Goal: Register for event/course

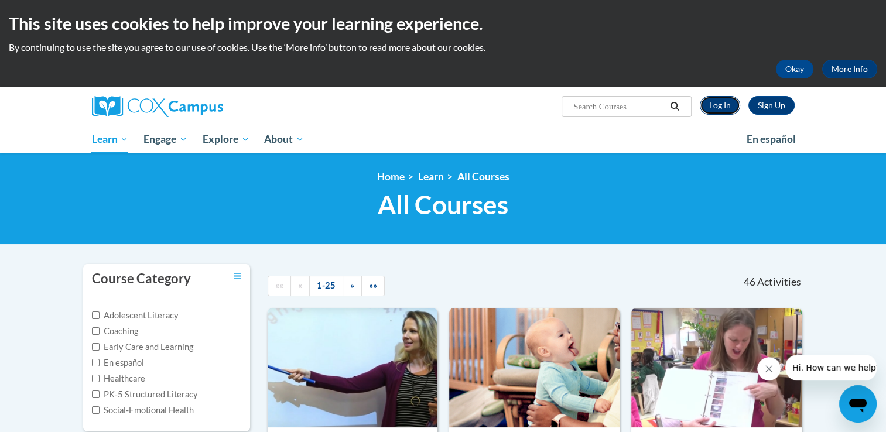
click at [728, 105] on link "Log In" at bounding box center [720, 105] width 40 height 19
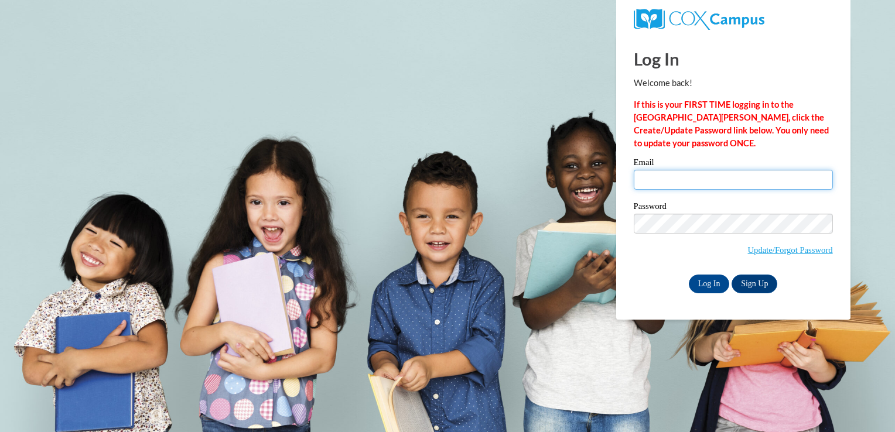
click at [675, 175] on input "Email" at bounding box center [733, 180] width 199 height 20
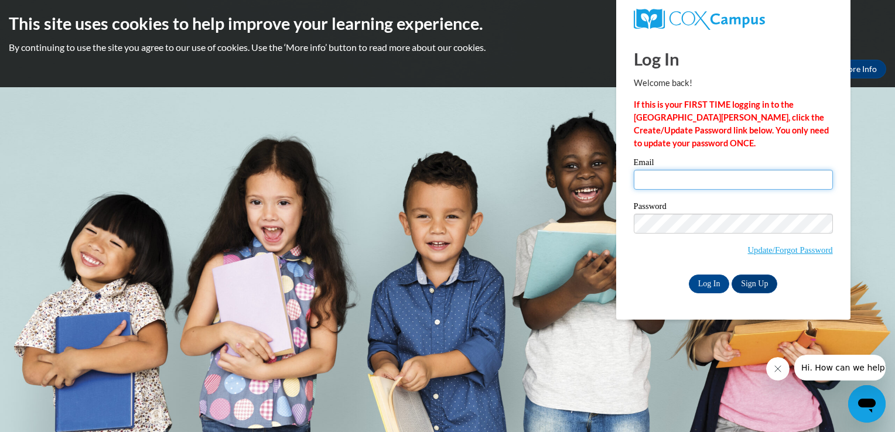
click at [684, 179] on input "Email" at bounding box center [733, 180] width 199 height 20
type input "[EMAIL_ADDRESS][DOMAIN_NAME]"
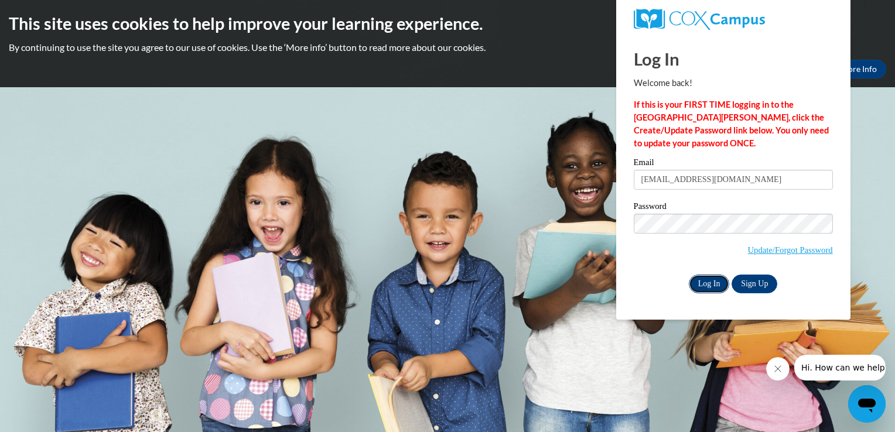
click at [704, 282] on input "Log In" at bounding box center [709, 284] width 41 height 19
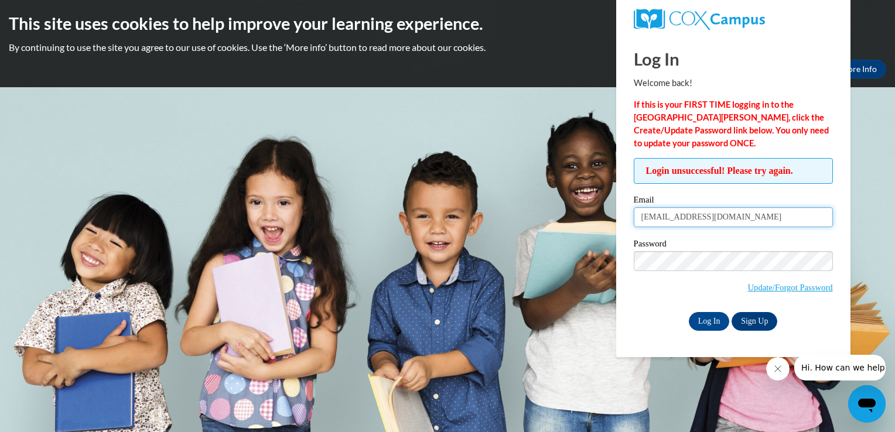
drag, startPoint x: 737, startPoint y: 213, endPoint x: 536, endPoint y: 221, distance: 201.1
click at [541, 218] on body "This site uses cookies to help improve your learning experience. By continuing …" at bounding box center [447, 216] width 895 height 432
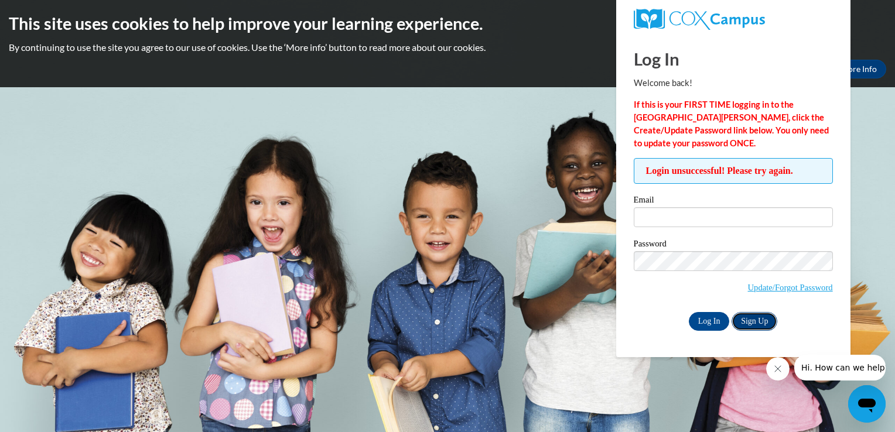
click at [762, 321] on link "Sign Up" at bounding box center [755, 321] width 46 height 19
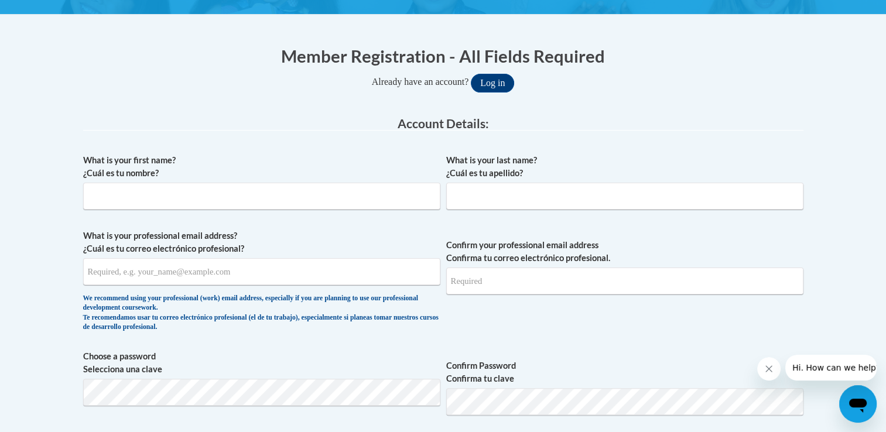
scroll to position [234, 0]
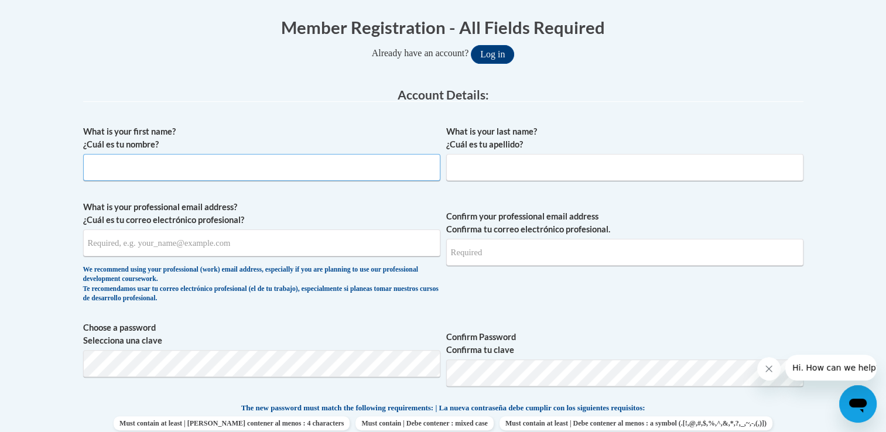
drag, startPoint x: 328, startPoint y: 165, endPoint x: 282, endPoint y: 139, distance: 52.8
click at [327, 165] on input "What is your first name? ¿Cuál es tu nombre?" at bounding box center [261, 167] width 357 height 27
type input "Sarah"
type input "Wright"
type input "sarahfinearts99@gmail.com"
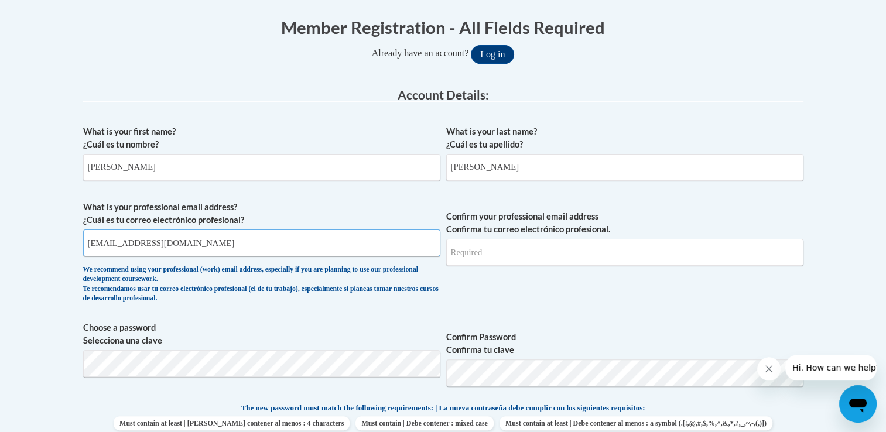
type input "sarahfinearts99@gmail.com"
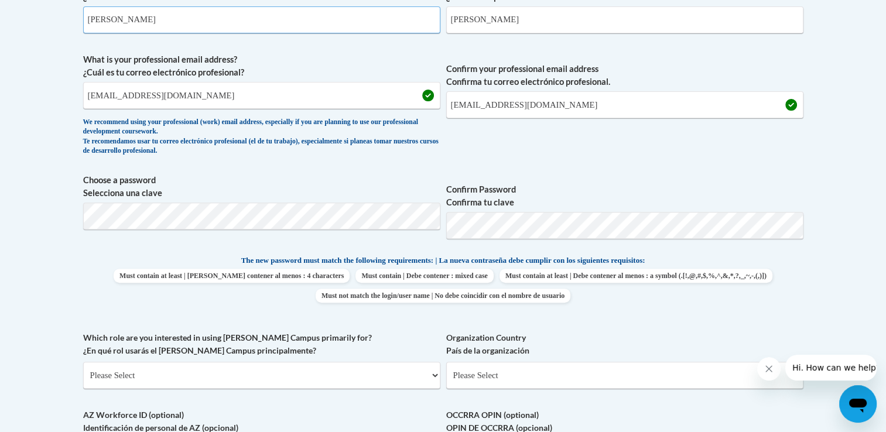
scroll to position [410, 0]
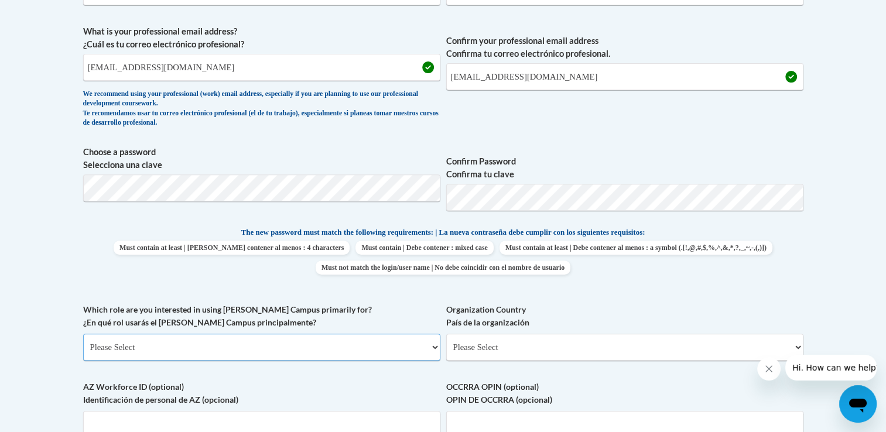
click at [231, 341] on select "Please Select College/University | Colegio/Universidad Community/Nonprofit Part…" at bounding box center [261, 347] width 357 height 27
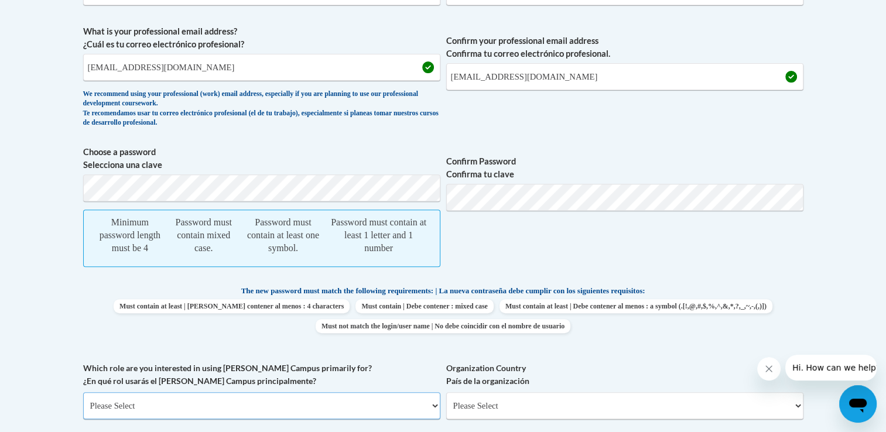
select select "fbf2d438-af2f-41f8-98f1-81c410e29de3"
click at [83, 393] on select "Please Select College/University | Colegio/Universidad Community/Nonprofit Part…" at bounding box center [261, 406] width 357 height 27
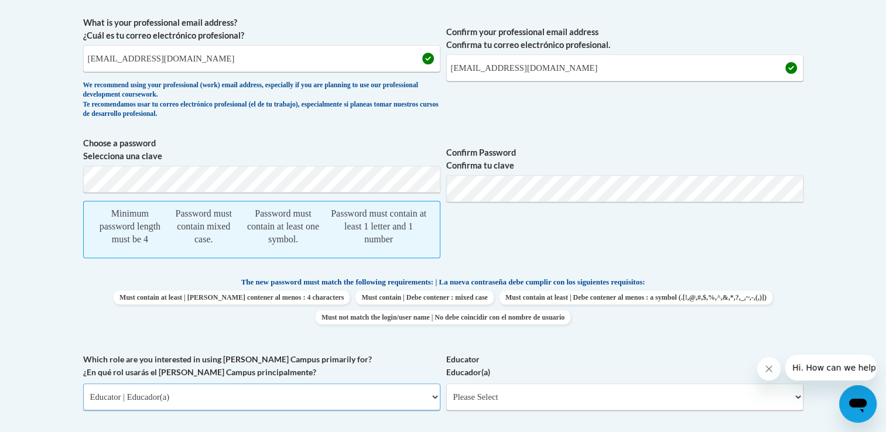
scroll to position [586, 0]
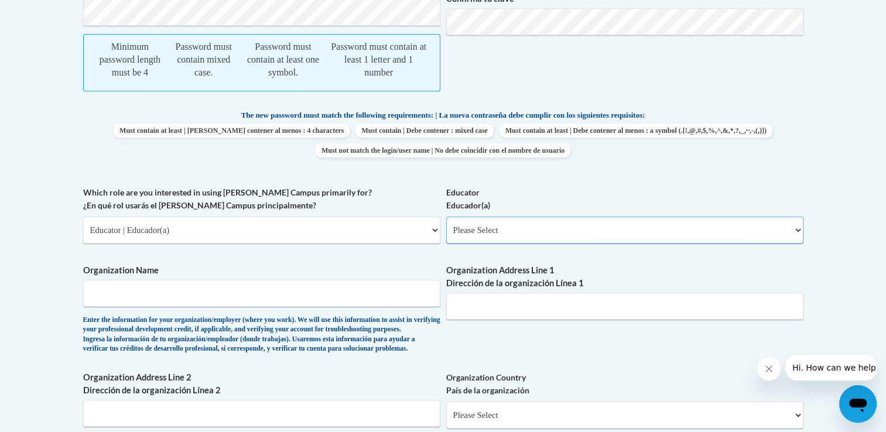
click at [512, 230] on select "Please Select Early Learning/Daycare Teacher/Family Home Care Provider | Maestr…" at bounding box center [624, 230] width 357 height 27
select select "6732b29e-f5f4-40e4-a595-7dafd2b8fb29"
click at [446, 217] on select "Please Select Early Learning/Daycare Teacher/Family Home Care Provider | Maestr…" at bounding box center [624, 230] width 357 height 27
click at [181, 289] on input "Organization Name" at bounding box center [261, 293] width 357 height 27
type input "h"
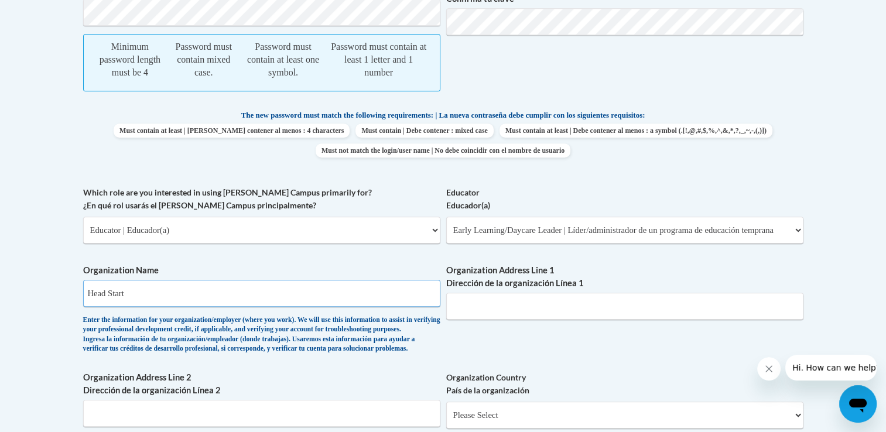
type input "Head Start"
click at [531, 314] on input "Organization Address Line 1 Dirección de la organización Línea 1" at bounding box center [624, 306] width 357 height 27
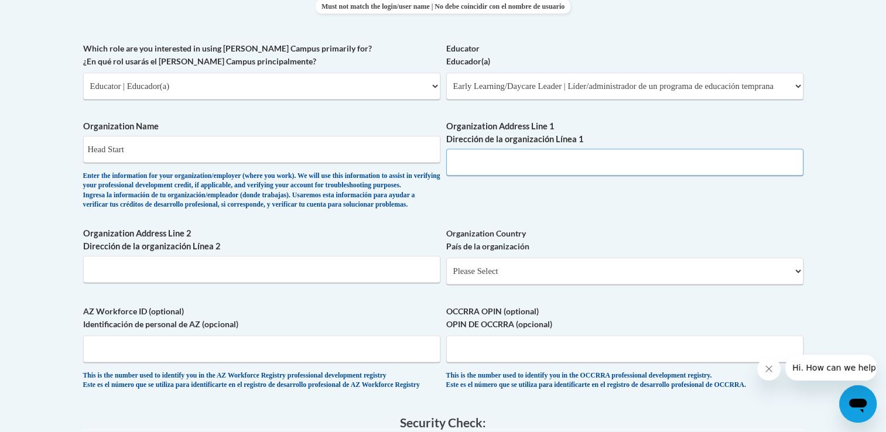
scroll to position [703, 0]
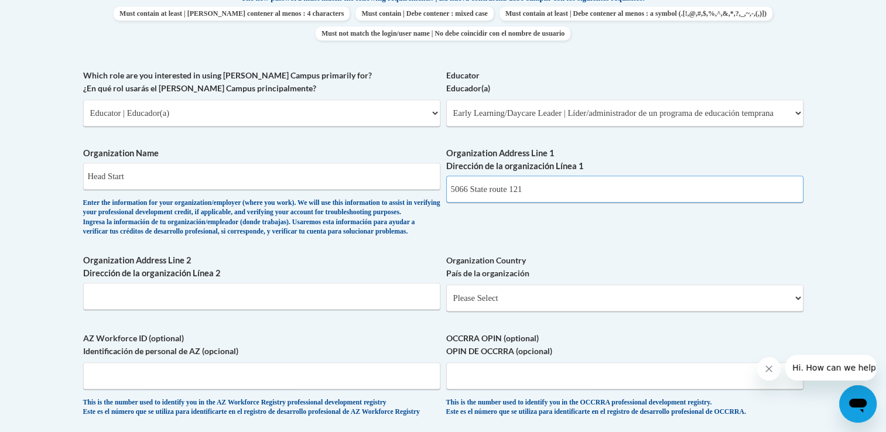
type input "5066 State route 121"
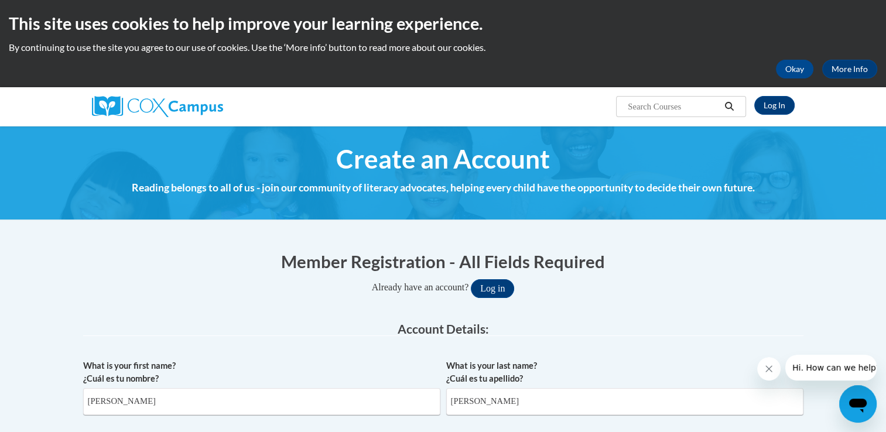
scroll to position [0, 0]
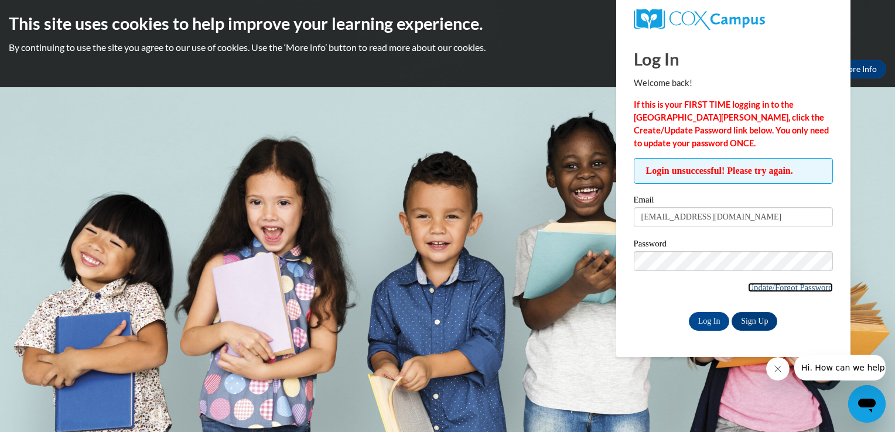
click at [800, 287] on link "Update/Forgot Password" at bounding box center [790, 287] width 85 height 9
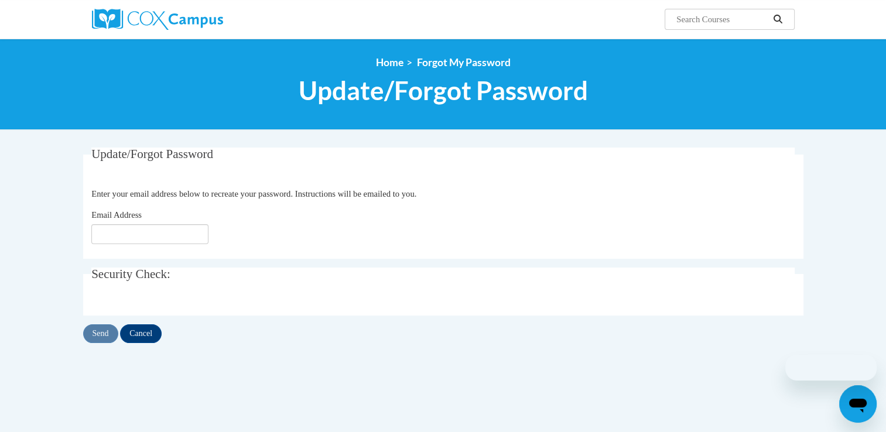
scroll to position [176, 0]
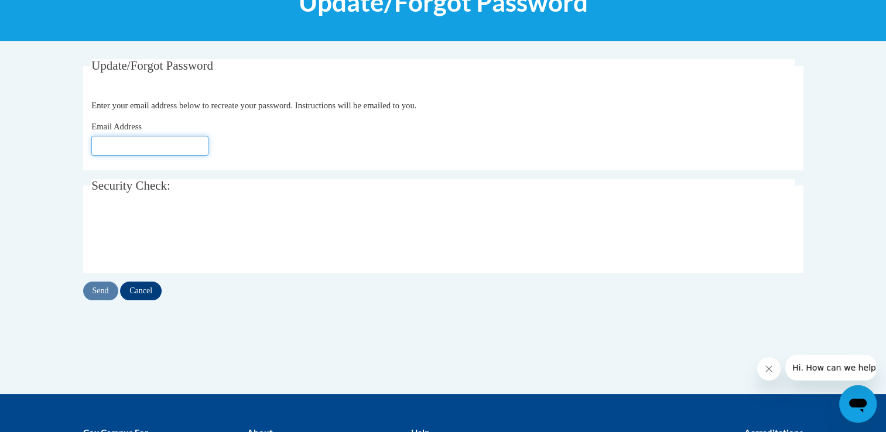
click at [145, 141] on input "Email Address" at bounding box center [149, 146] width 117 height 20
type input "swright@corsp.org"
click at [94, 292] on input "Send" at bounding box center [100, 291] width 35 height 19
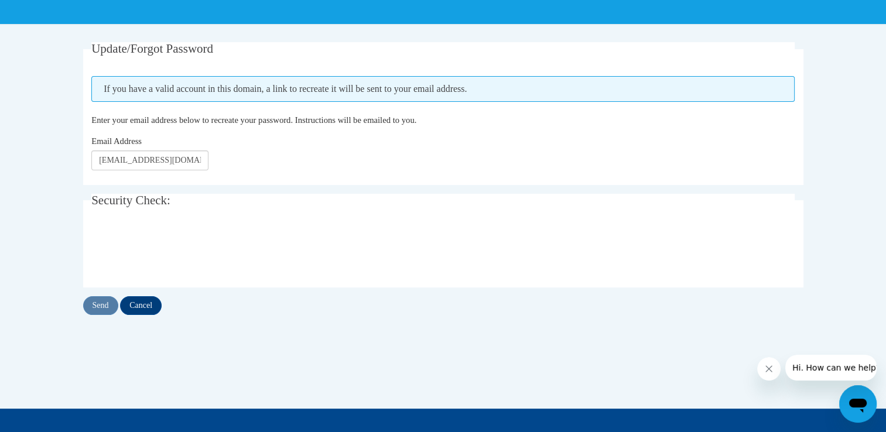
scroll to position [176, 0]
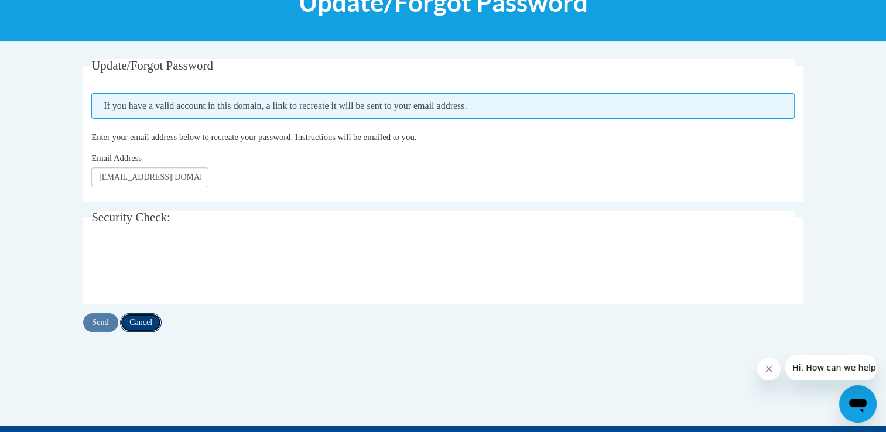
click at [161, 325] on input "Cancel" at bounding box center [141, 322] width 42 height 19
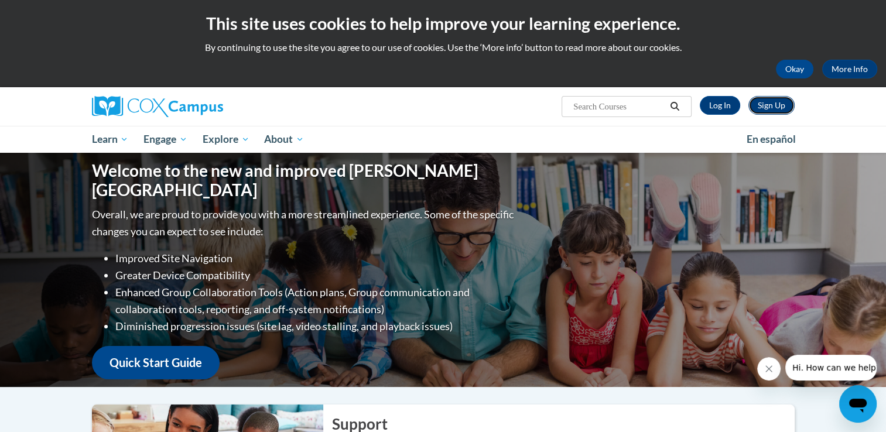
click at [772, 102] on link "Sign Up" at bounding box center [772, 105] width 46 height 19
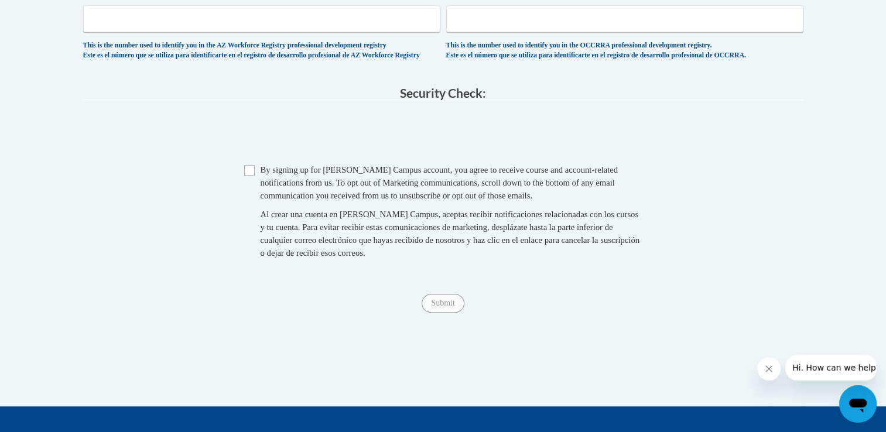
scroll to position [820, 0]
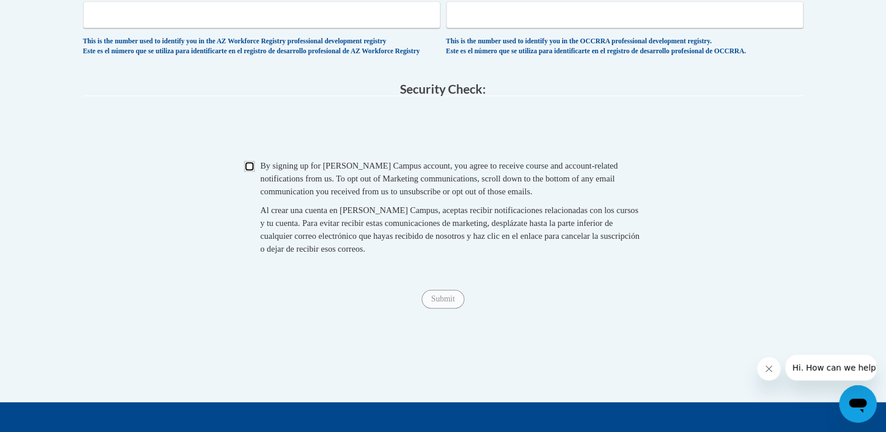
click at [248, 172] on input "Checkbox" at bounding box center [249, 166] width 11 height 11
checkbox input "true"
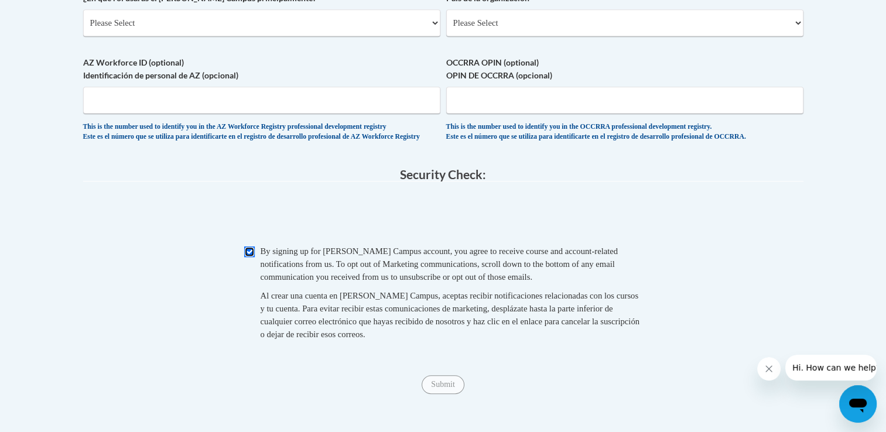
scroll to position [703, 0]
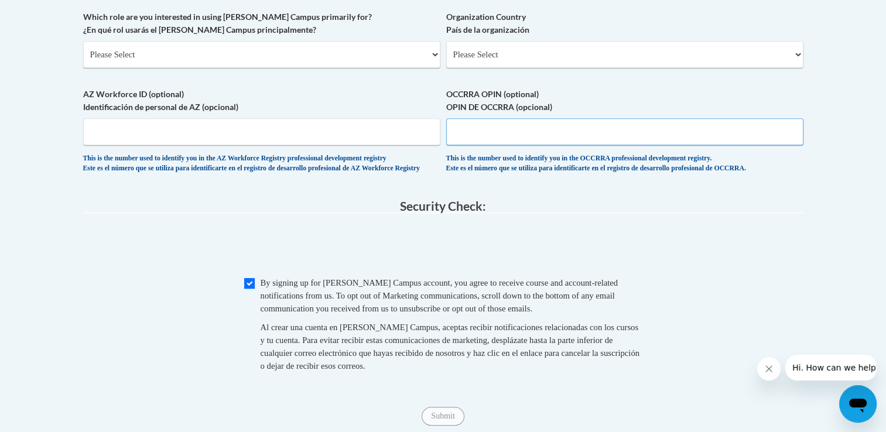
click at [551, 131] on input "OCCRRA OPIN (optional) OPIN DE OCCRRA (opcional)" at bounding box center [624, 131] width 357 height 27
type input "11247376"
click at [653, 60] on select "Please Select [GEOGRAPHIC_DATA] | [GEOGRAPHIC_DATA] Outside of [GEOGRAPHIC_DATA…" at bounding box center [624, 54] width 357 height 27
select select "ad49bcad-a171-4b2e-b99c-48b446064914"
click at [446, 41] on select "Please Select [GEOGRAPHIC_DATA] | [GEOGRAPHIC_DATA] Outside of [GEOGRAPHIC_DATA…" at bounding box center [624, 54] width 357 height 27
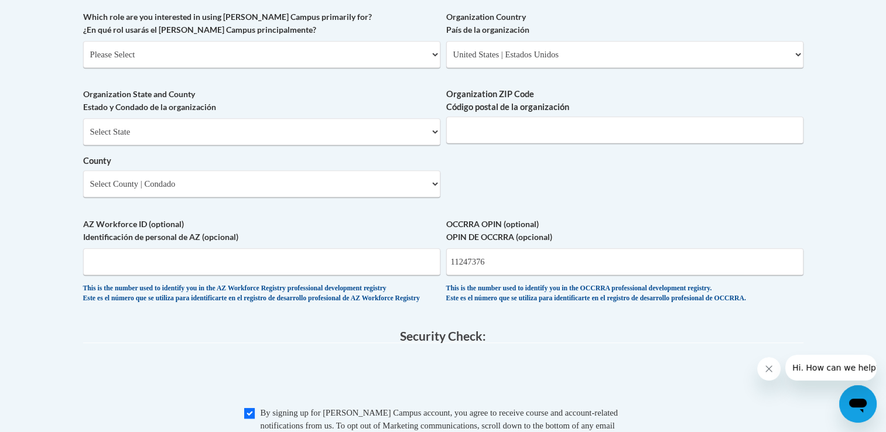
click at [410, 132] on select "Select State [US_STATE] [US_STATE] [US_STATE] [US_STATE] [US_STATE] [US_STATE] …" at bounding box center [261, 131] width 357 height 27
select select "[US_STATE]"
click at [83, 118] on select "Select State [US_STATE] [US_STATE] [US_STATE] [US_STATE] [US_STATE] [US_STATE] …" at bounding box center [261, 131] width 357 height 27
click at [121, 182] on select "County" at bounding box center [261, 183] width 357 height 27
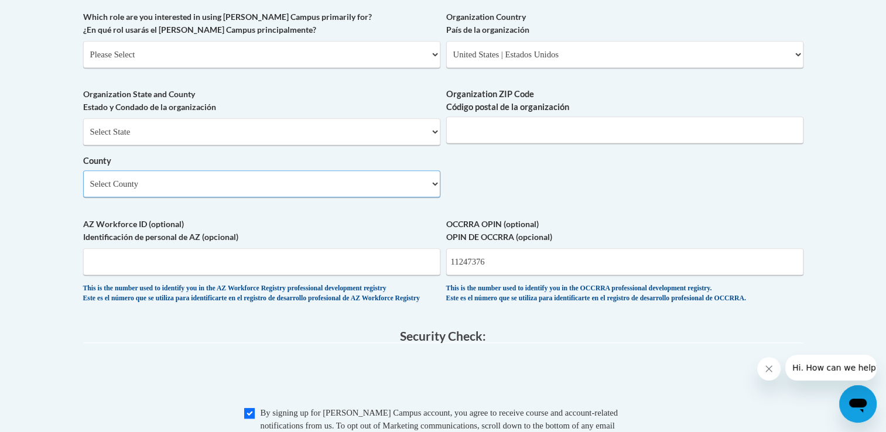
select select "Darke"
click at [83, 170] on select "Select County [PERSON_NAME][GEOGRAPHIC_DATA] [GEOGRAPHIC_DATA] [GEOGRAPHIC_DATA…" at bounding box center [261, 183] width 357 height 27
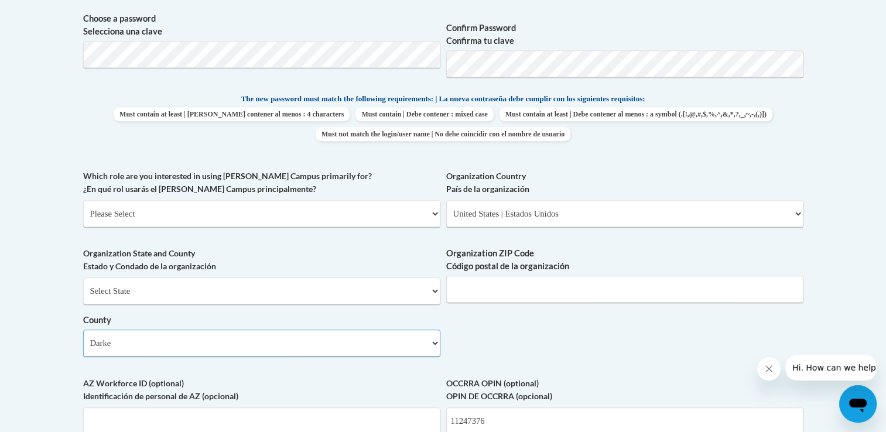
scroll to position [527, 0]
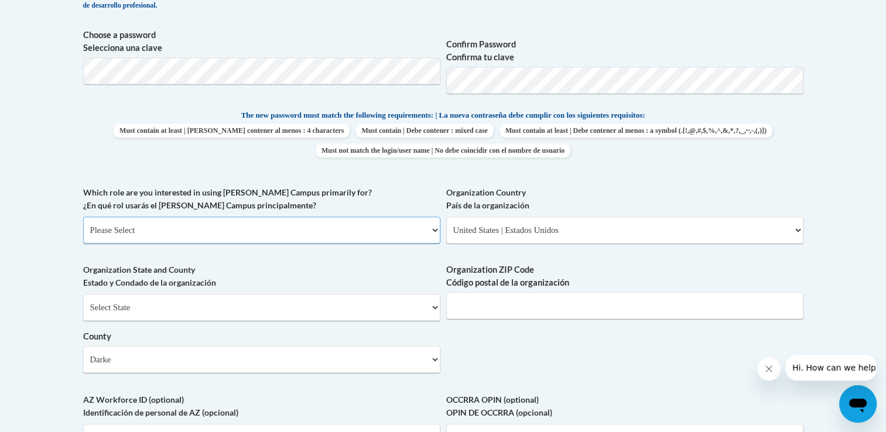
click at [260, 237] on select "Please Select College/University | Colegio/Universidad Community/Nonprofit Part…" at bounding box center [261, 230] width 357 height 27
select select "fbf2d438-af2f-41f8-98f1-81c410e29de3"
click at [83, 217] on select "Please Select College/University | Colegio/Universidad Community/Nonprofit Part…" at bounding box center [261, 230] width 357 height 27
select select "null"
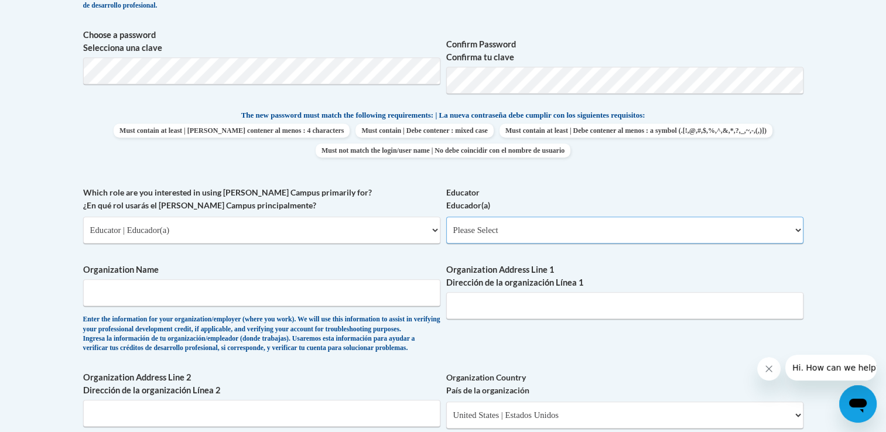
click at [555, 228] on select "Please Select Early Learning/Daycare Teacher/Family Home Care Provider | Maestr…" at bounding box center [624, 230] width 357 height 27
select select "5e2af403-4f2c-4e49-a02f-103e55d7b75b"
click at [446, 217] on select "Please Select Early Learning/Daycare Teacher/Family Home Care Provider | Maestr…" at bounding box center [624, 230] width 357 height 27
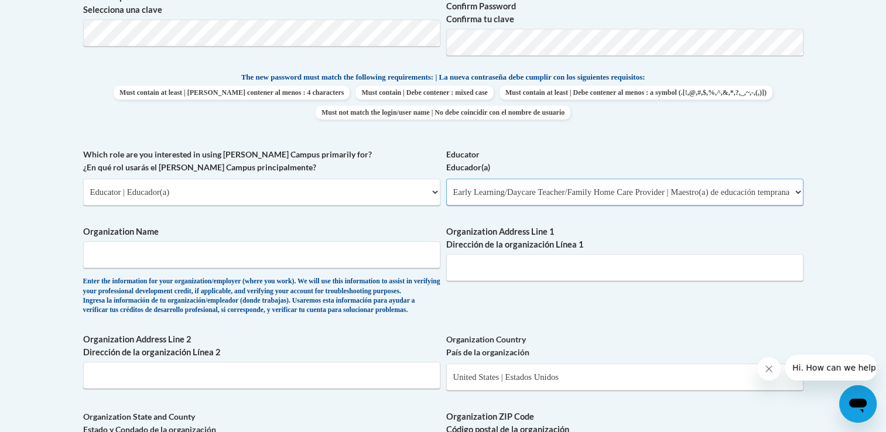
scroll to position [586, 0]
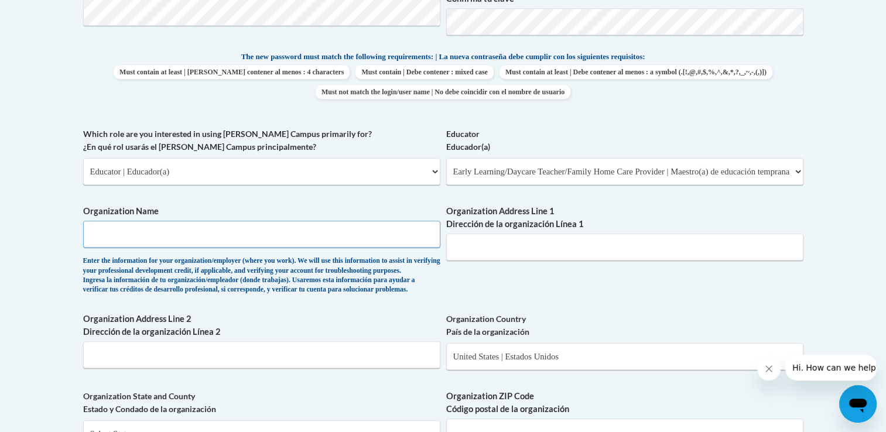
click at [366, 240] on input "Organization Name" at bounding box center [261, 234] width 357 height 27
type input "H"
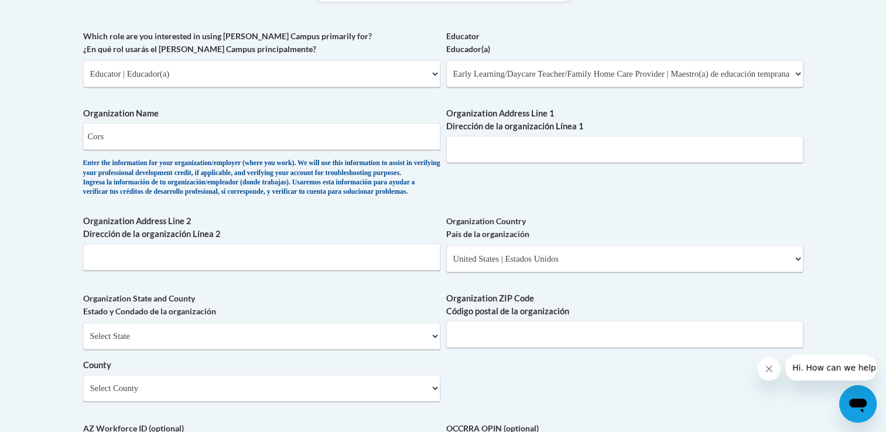
scroll to position [614, 0]
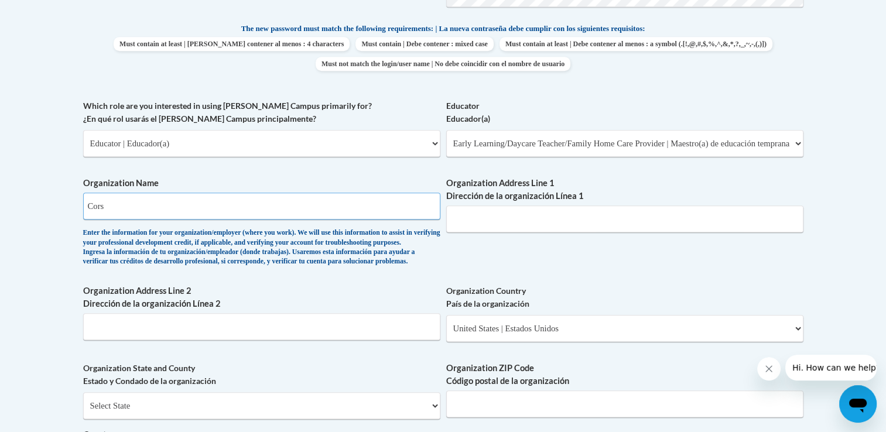
click at [189, 216] on input "Cors" at bounding box center [261, 206] width 357 height 27
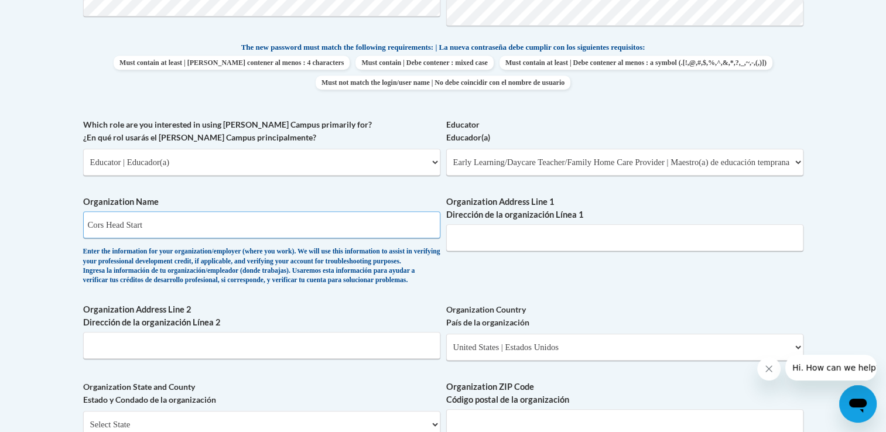
scroll to position [673, 0]
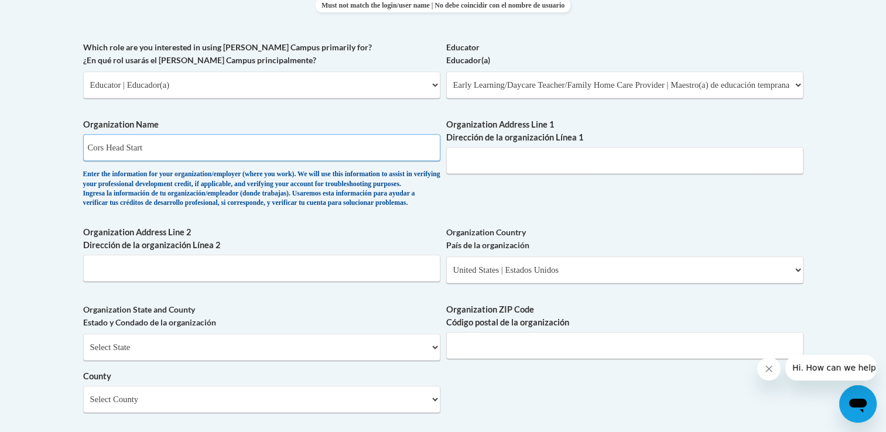
type input "Cors Head Start"
click at [503, 166] on input "Organization Address Line 1 Dirección de la organización Línea 1" at bounding box center [624, 160] width 357 height 27
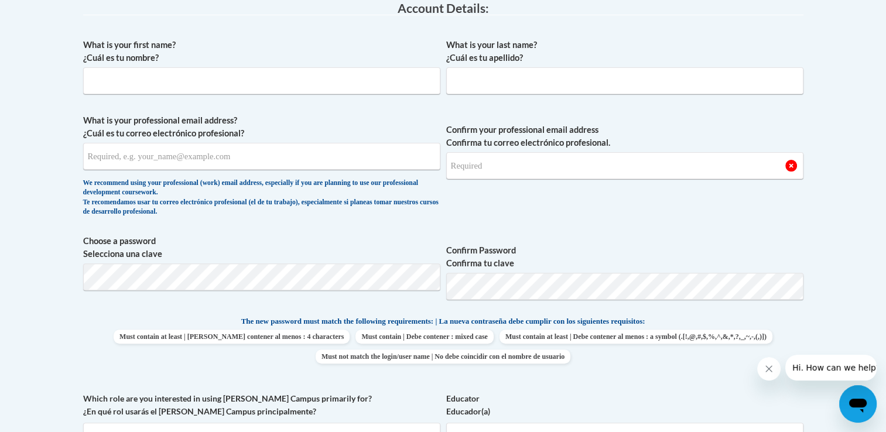
scroll to position [262, 0]
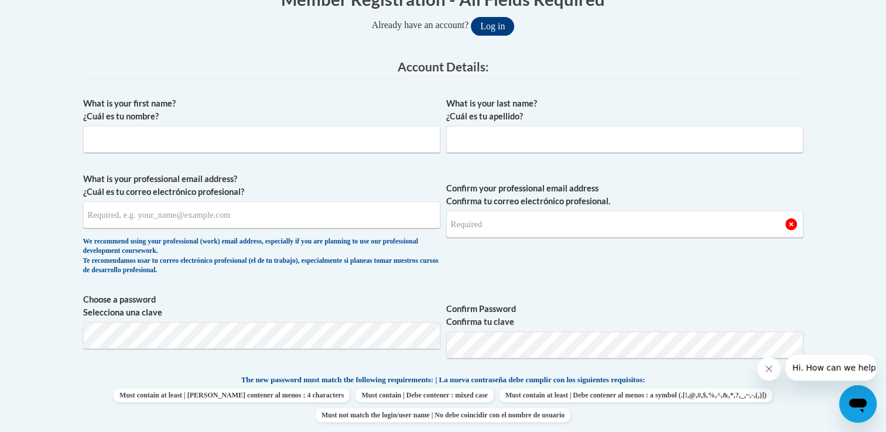
type input "285 Rm Davies parkway"
click at [330, 134] on input "What is your first name? ¿Cuál es tu nombre?" at bounding box center [261, 139] width 357 height 27
type input "Sarah"
type input "Wright"
type input "sarahfinearts99@gmail.com"
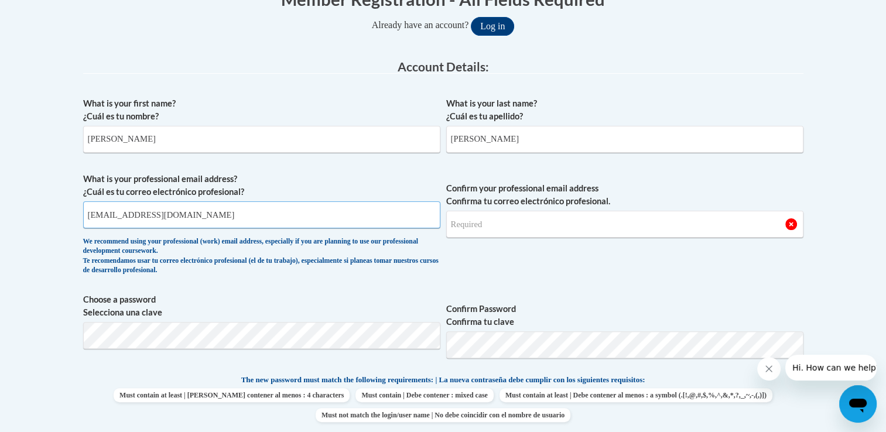
type input "sarahfinearts99@gmail.com"
type input "45331"
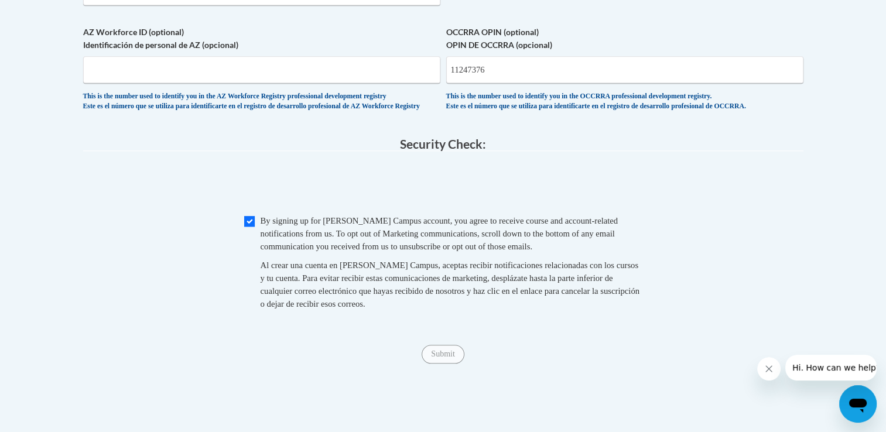
scroll to position [1038, 0]
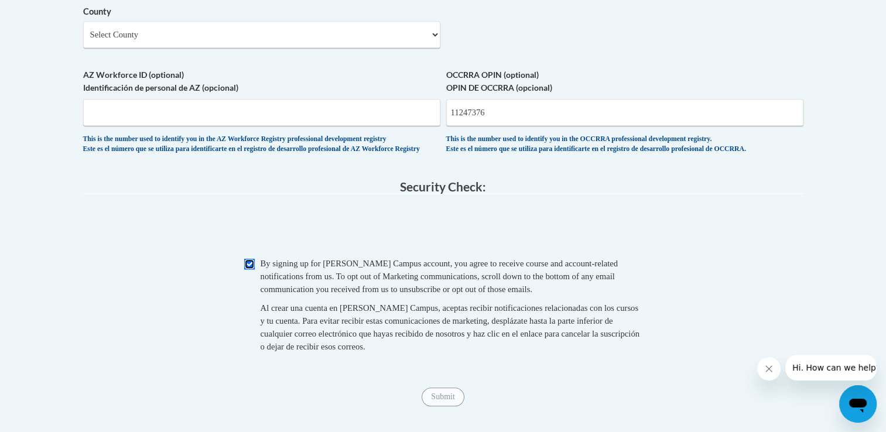
click at [249, 269] on input "Checkbox" at bounding box center [249, 264] width 11 height 11
click at [246, 269] on input "Checkbox" at bounding box center [249, 264] width 11 height 11
checkbox input "true"
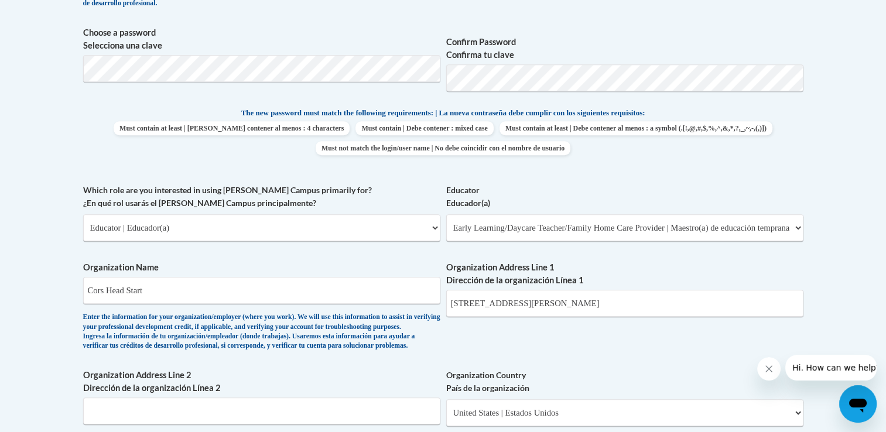
scroll to position [510, 0]
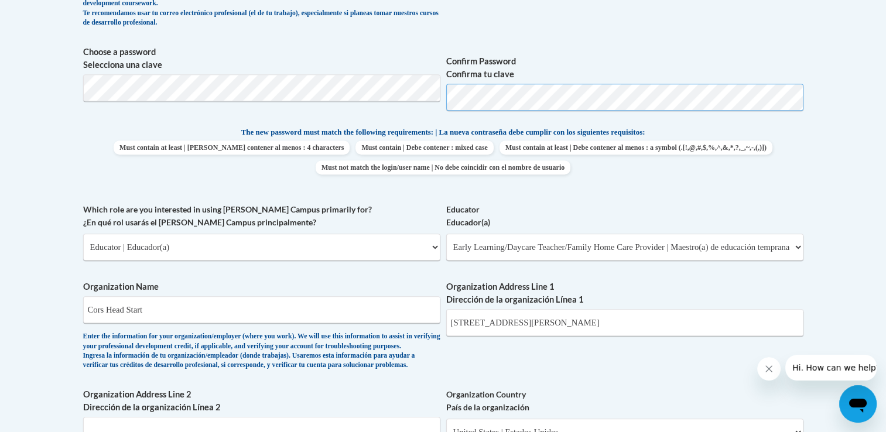
click at [817, 132] on body "This site uses cookies to help improve your learning experience. By continuing …" at bounding box center [443, 362] width 886 height 1745
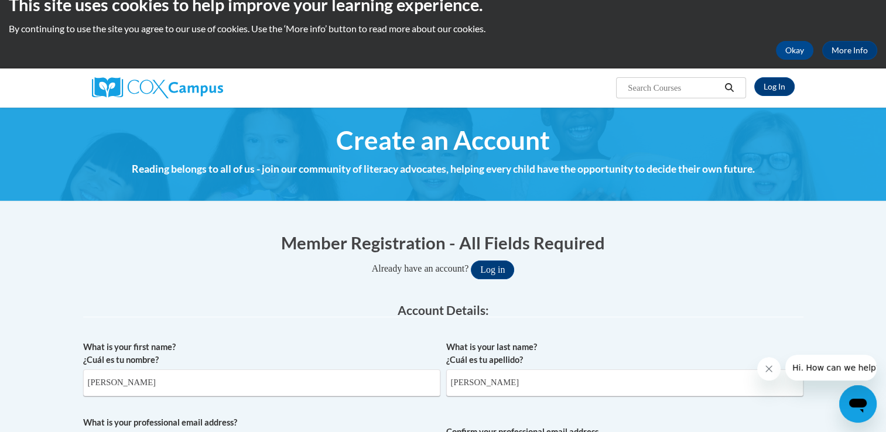
scroll to position [0, 0]
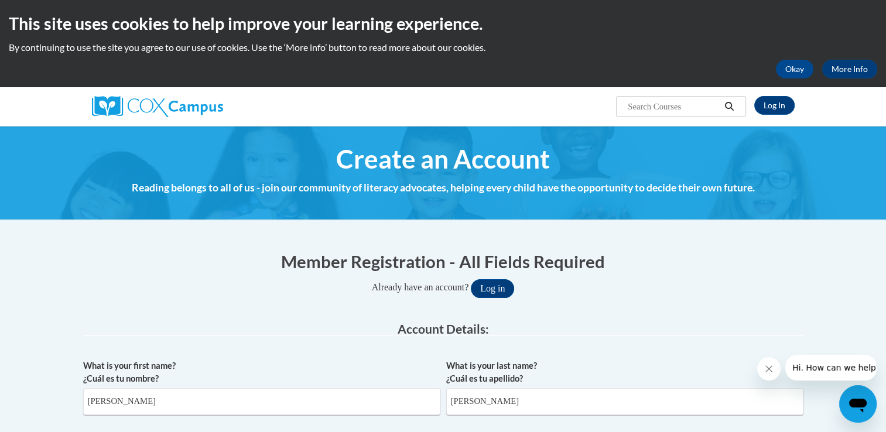
click at [658, 107] on input "Search..." at bounding box center [674, 107] width 94 height 14
click at [766, 103] on link "Log In" at bounding box center [775, 105] width 40 height 19
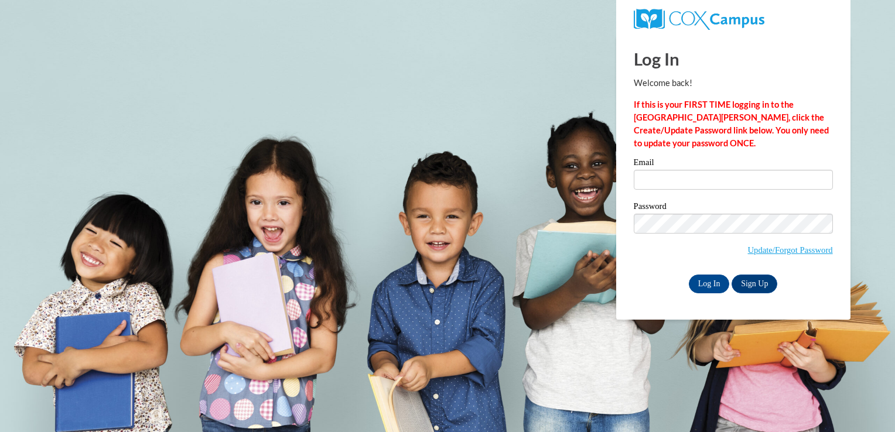
click at [683, 161] on label "Email" at bounding box center [733, 164] width 199 height 12
click at [683, 170] on input "Email" at bounding box center [733, 180] width 199 height 20
click at [681, 182] on input "Email" at bounding box center [733, 180] width 199 height 20
type input "swright@corsp.org"
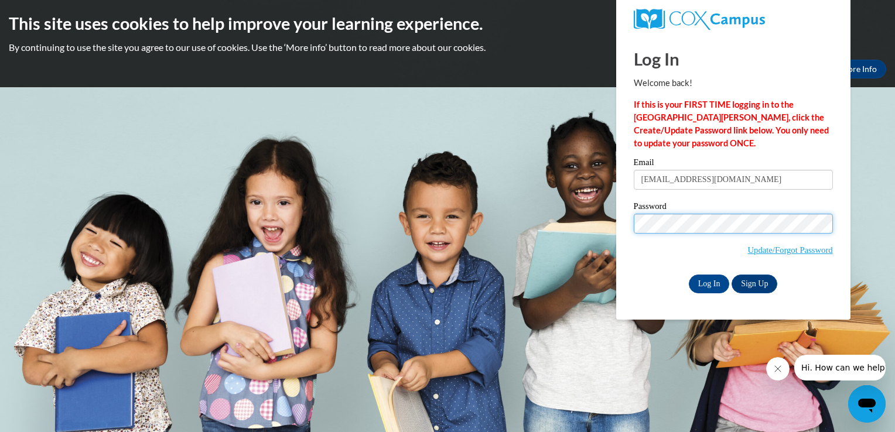
click at [689, 275] on input "Log In" at bounding box center [709, 284] width 41 height 19
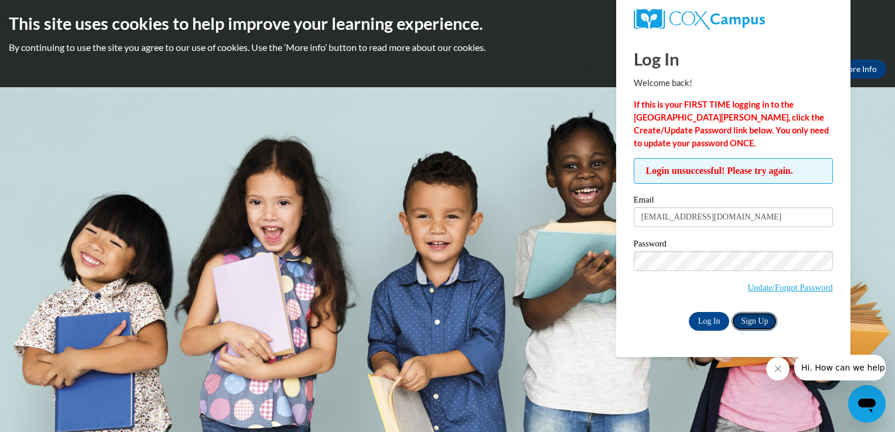
click at [745, 322] on link "Sign Up" at bounding box center [755, 321] width 46 height 19
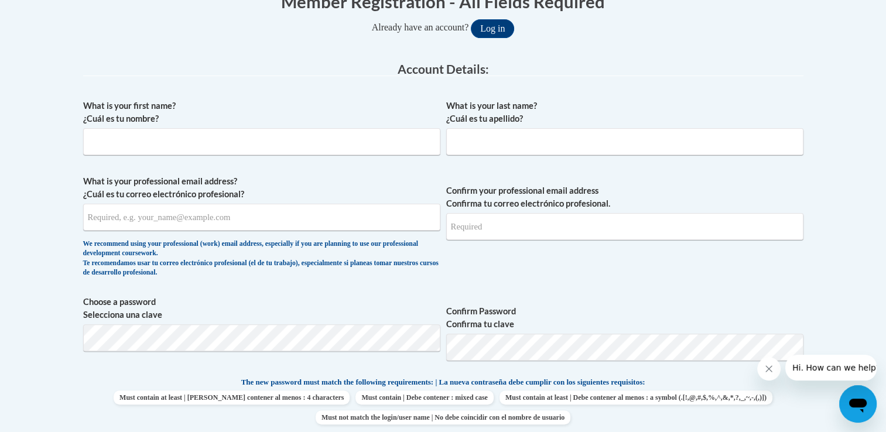
scroll to position [234, 0]
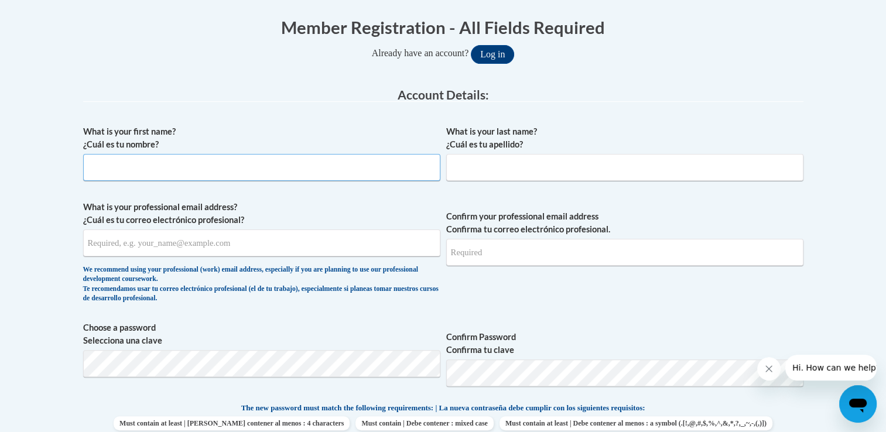
click at [364, 163] on input "What is your first name? ¿Cuál es tu nombre?" at bounding box center [261, 167] width 357 height 27
type input "[PERSON_NAME]"
type input "[EMAIL_ADDRESS][DOMAIN_NAME]"
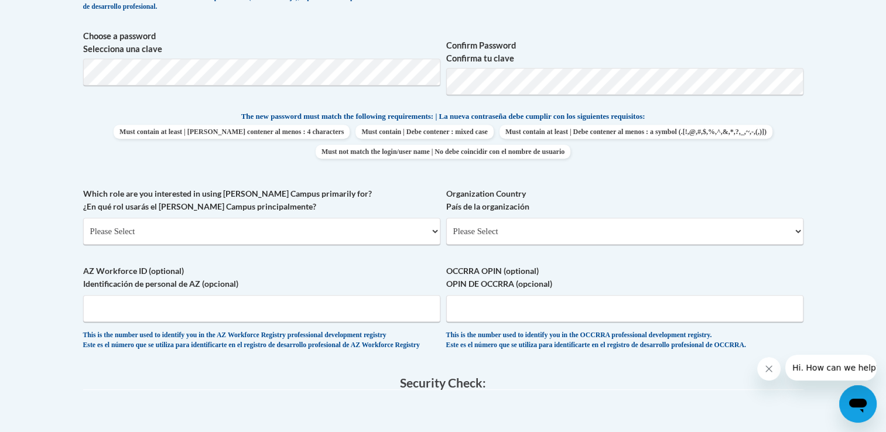
scroll to position [527, 0]
click at [258, 229] on select "Please Select College/University | Colegio/Universidad Community/Nonprofit Part…" at bounding box center [261, 230] width 357 height 27
select select "fbf2d438-af2f-41f8-98f1-81c410e29de3"
click at [83, 217] on select "Please Select College/University | Colegio/Universidad Community/Nonprofit Part…" at bounding box center [261, 230] width 357 height 27
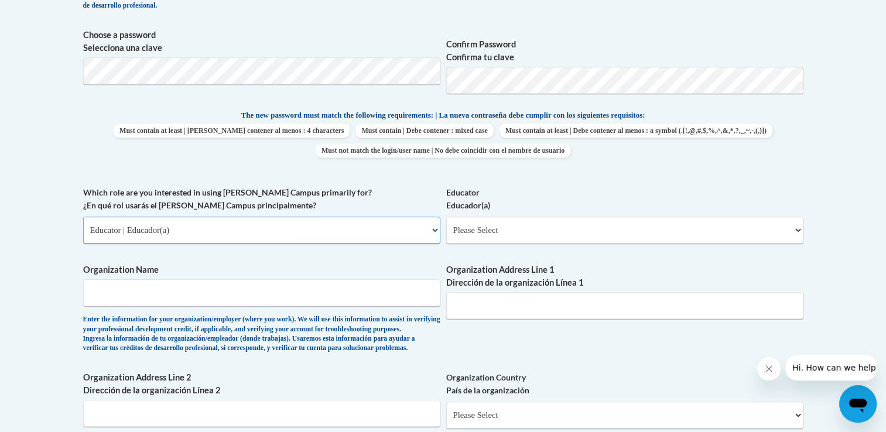
click at [259, 233] on select "Please Select College/University | Colegio/Universidad Community/Nonprofit Part…" at bounding box center [261, 230] width 357 height 27
drag, startPoint x: 312, startPoint y: 385, endPoint x: 319, endPoint y: 380, distance: 8.3
click at [313, 385] on div "What is your first name? ¿Cuál es tu nombre? [PERSON_NAME] What is your last na…" at bounding box center [443, 186] width 721 height 719
click at [539, 219] on select "Please Select Early Learning/Daycare Teacher/Family Home Care Provider | Maestr…" at bounding box center [624, 230] width 357 height 27
select select "5e2af403-4f2c-4e49-a02f-103e55d7b75b"
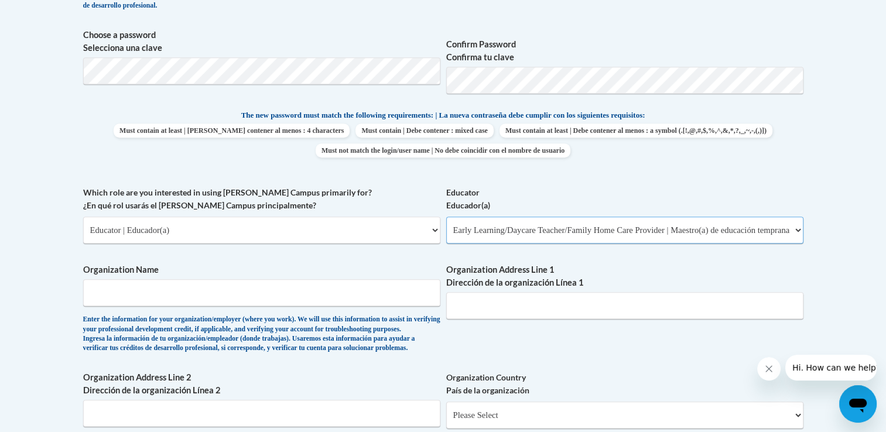
click at [446, 217] on select "Please Select Early Learning/Daycare Teacher/Family Home Care Provider | Maestr…" at bounding box center [624, 230] width 357 height 27
click at [391, 298] on input "Organization Name" at bounding box center [261, 292] width 357 height 27
type input "Cors Head Start"
click at [532, 302] on input "Organization Address Line 1 Dirección de la organización Línea 1" at bounding box center [624, 305] width 357 height 27
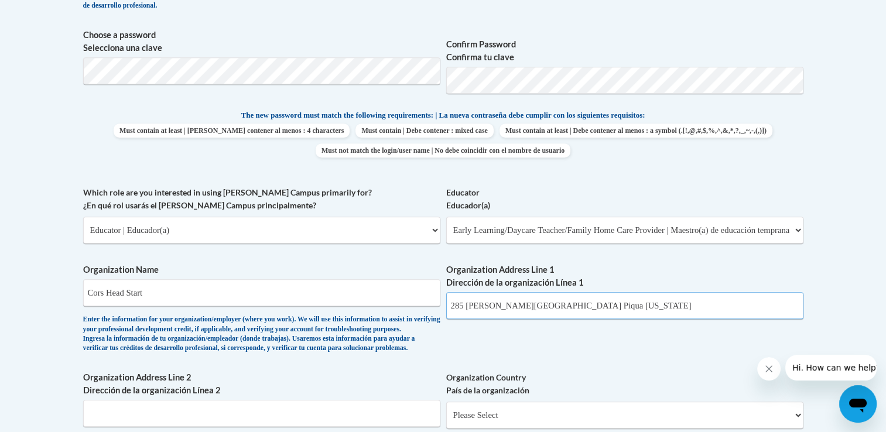
click at [557, 313] on input "285 Daves parkway Piqua ohio" at bounding box center [624, 305] width 357 height 27
click at [584, 302] on input "285 Daves parkway Piqua Ohio" at bounding box center [624, 305] width 357 height 27
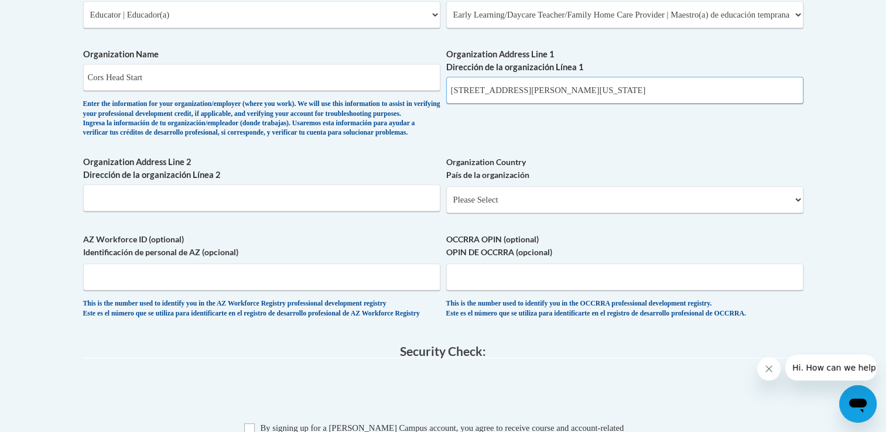
scroll to position [762, 0]
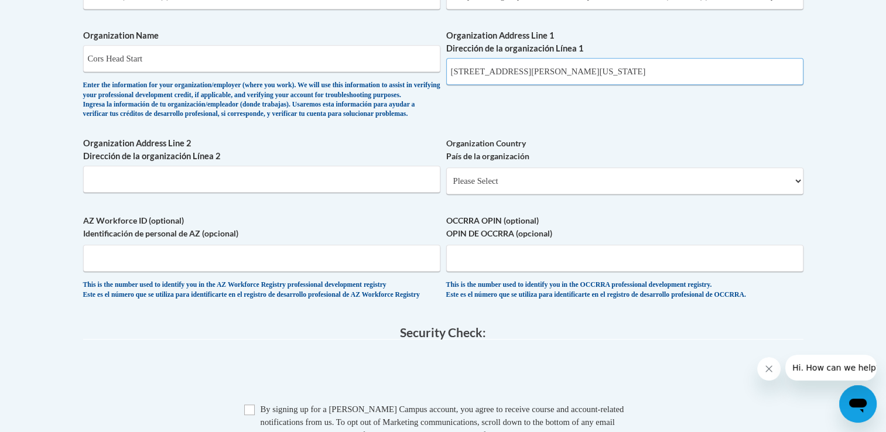
type input "285 Daves parkway Piqua Ohio 45356"
click at [168, 193] on input "Organization Address Line 2 Dirección de la organización Línea 2" at bounding box center [261, 179] width 357 height 27
drag, startPoint x: 490, startPoint y: 189, endPoint x: 493, endPoint y: 197, distance: 8.9
click at [490, 189] on select "Please Select United States | Estados Unidos Outside of the United States | Fue…" at bounding box center [624, 181] width 357 height 27
select select "ad49bcad-a171-4b2e-b99c-48b446064914"
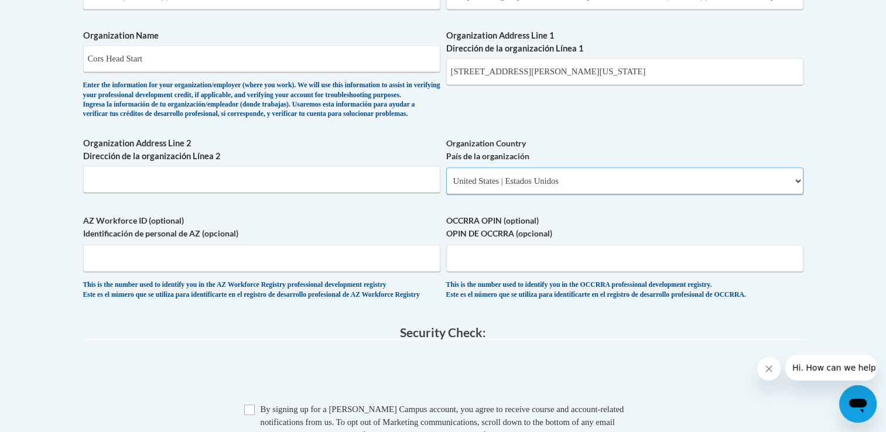
click at [446, 186] on select "Please Select United States | Estados Unidos Outside of the United States | Fue…" at bounding box center [624, 181] width 357 height 27
select select
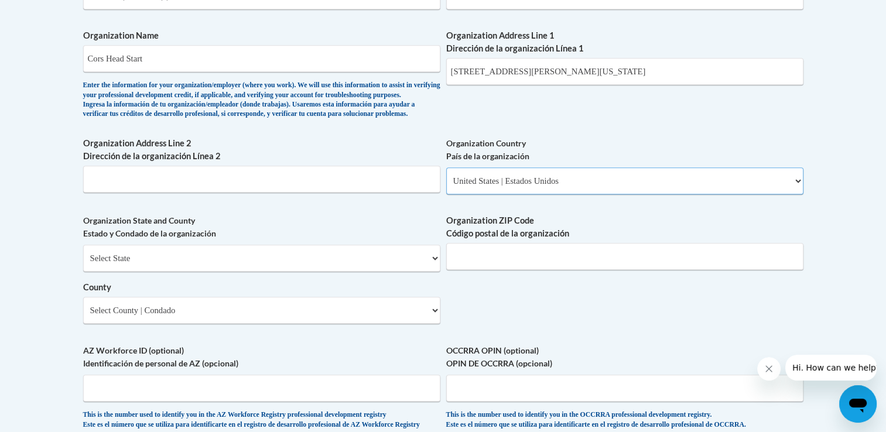
scroll to position [820, 0]
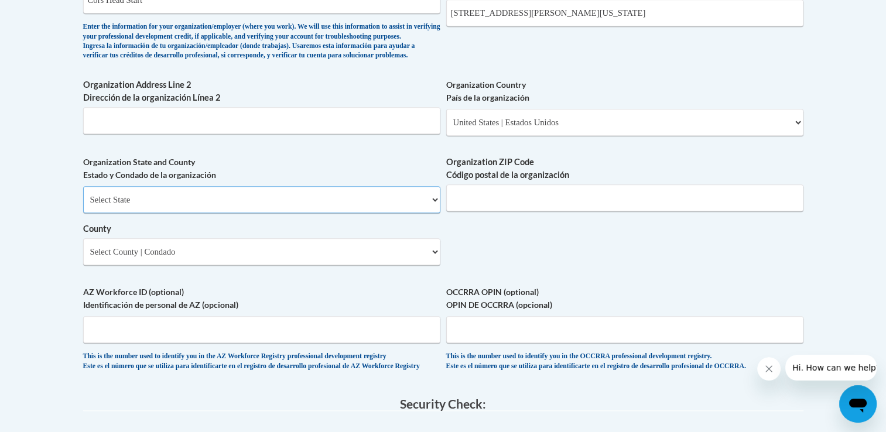
click at [377, 213] on select "Select State Alabama Alaska Arizona Arkansas California Colorado Connecticut De…" at bounding box center [261, 199] width 357 height 27
select select "Ohio"
click at [83, 206] on select "Select State Alabama Alaska Arizona Arkansas California Colorado Connecticut De…" at bounding box center [261, 199] width 357 height 27
click at [202, 265] on select "County" at bounding box center [261, 251] width 357 height 27
select select "Paulding"
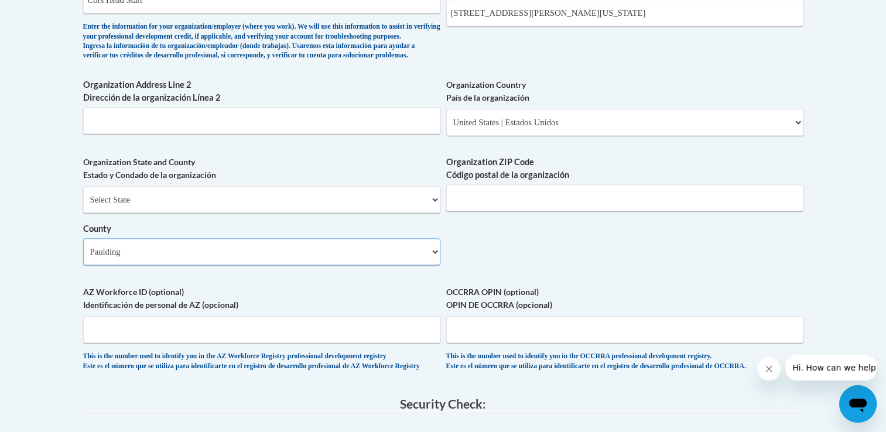
click at [261, 265] on select "Select County Adams Allen Ashland Ashtabula Athens Auglaize Belmont Brown Butle…" at bounding box center [261, 251] width 357 height 27
click at [221, 265] on select "Select County Adams Allen Ashland Ashtabula Athens Auglaize Belmont Brown Butle…" at bounding box center [261, 251] width 357 height 27
click at [228, 265] on select "Select County Adams Allen Ashland Ashtabula Athens Auglaize Belmont Brown Butle…" at bounding box center [261, 251] width 357 height 27
drag, startPoint x: 183, startPoint y: 270, endPoint x: 32, endPoint y: 282, distance: 151.1
click at [32, 282] on body "This site uses cookies to help improve your learning experience. By continuing …" at bounding box center [443, 52] width 886 height 1745
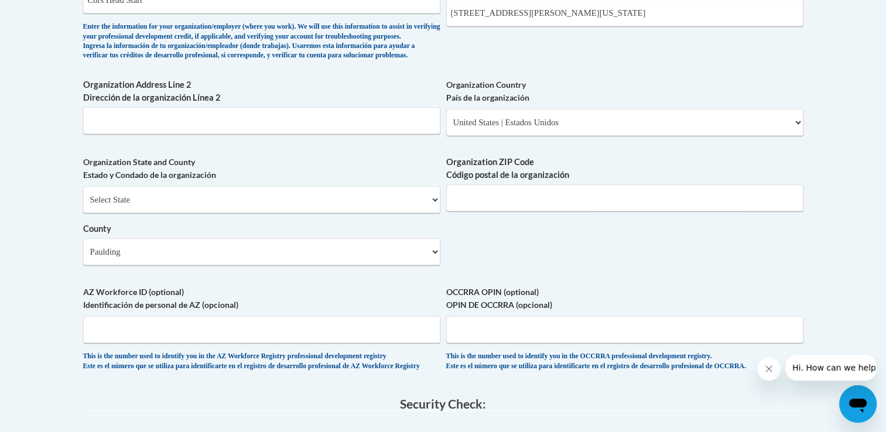
drag, startPoint x: 620, startPoint y: 10, endPoint x: 527, endPoint y: 18, distance: 94.0
click at [527, 18] on input "285 Daves parkway Piqua Ohio 45356" at bounding box center [624, 12] width 357 height 27
type input "285 Daves parkway"
click at [279, 265] on select "Select County Adams Allen Ashland Ashtabula Athens Auglaize Belmont Brown Butle…" at bounding box center [261, 251] width 357 height 27
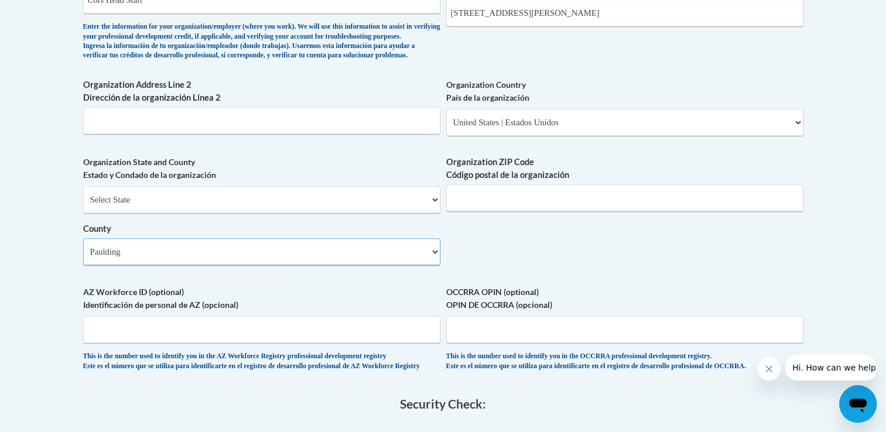
drag, startPoint x: 173, startPoint y: 271, endPoint x: 204, endPoint y: 273, distance: 30.5
click at [140, 265] on select "Select County Adams Allen Ashland Ashtabula Athens Auglaize Belmont Brown Butle…" at bounding box center [261, 251] width 357 height 27
click at [428, 265] on select "Select County Adams Allen Ashland Ashtabula Athens Auglaize Belmont Brown Butle…" at bounding box center [261, 251] width 357 height 27
click at [513, 211] on input "Organization ZIP Code Código postal de la organización" at bounding box center [624, 198] width 357 height 27
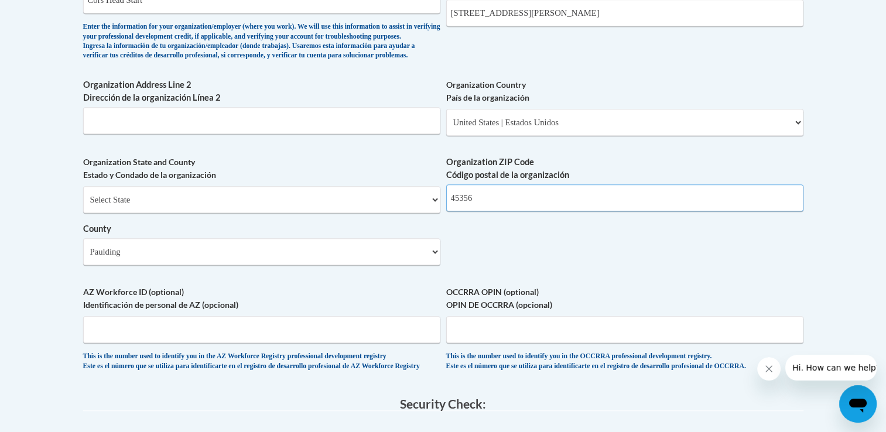
type input "45356"
click at [394, 265] on select "Select County Adams Allen Ashland Ashtabula Athens Auglaize Belmont Brown Butle…" at bounding box center [261, 251] width 357 height 27
drag, startPoint x: 141, startPoint y: 277, endPoint x: 141, endPoint y: 269, distance: 7.6
click at [141, 265] on select "Select County Adams Allen Ashland Ashtabula Athens Auglaize Belmont Brown Butle…" at bounding box center [261, 251] width 357 height 27
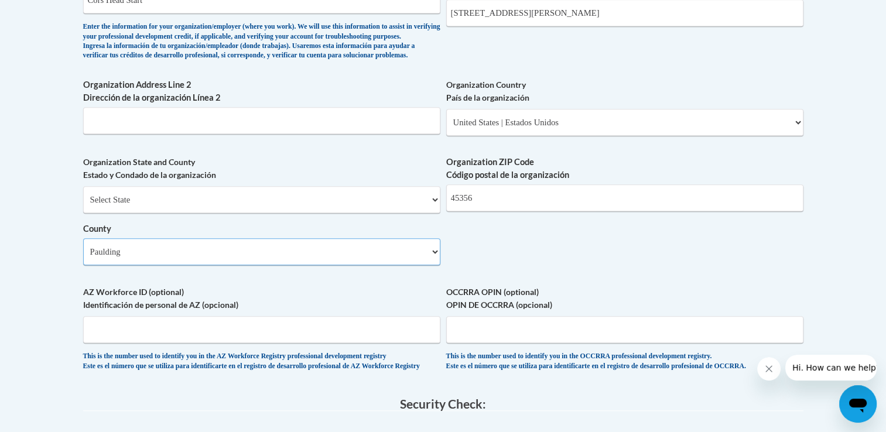
select select "null"
click at [83, 258] on select "Select County Adams Allen Ashland Ashtabula Athens Auglaize Belmont Brown Butle…" at bounding box center [261, 251] width 357 height 27
click at [113, 236] on label "County" at bounding box center [261, 229] width 357 height 13
click at [113, 254] on select "Select County Adams Allen Ashland Ashtabula Athens Auglaize Belmont Brown Butle…" at bounding box center [261, 251] width 357 height 27
click at [115, 265] on select "Select County Adams Allen Ashland Ashtabula Athens Auglaize Belmont Brown Butle…" at bounding box center [261, 251] width 357 height 27
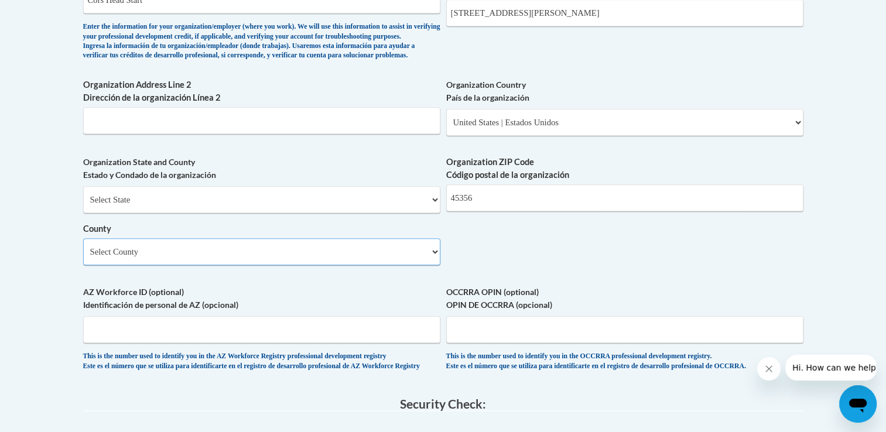
click at [83, 258] on select "Select County Adams Allen Ashland Ashtabula Athens Auglaize Belmont Brown Butle…" at bounding box center [261, 251] width 357 height 27
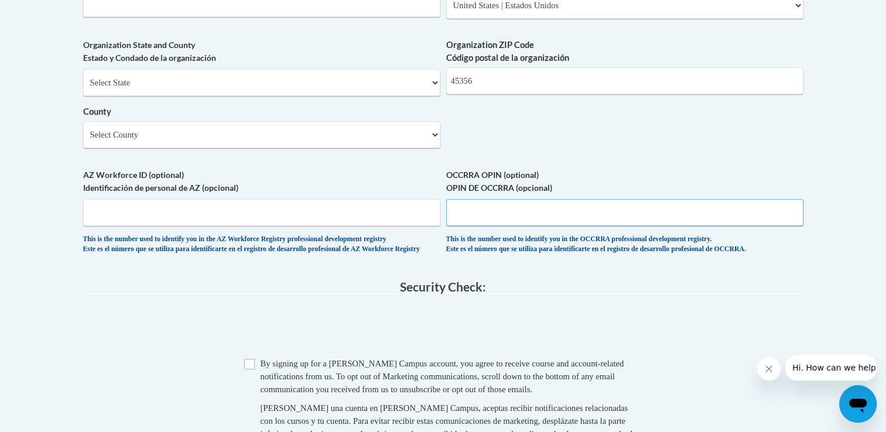
click at [532, 226] on input "OCCRRA OPIN (optional) OPIN DE OCCRRA (opcional)" at bounding box center [624, 212] width 357 height 27
type input "11247376"
click at [258, 395] on span "Checkbox By signing up for a Cox Campus account, you agree to receive course an…" at bounding box center [443, 411] width 398 height 108
click at [248, 370] on input "Checkbox" at bounding box center [249, 364] width 11 height 11
checkbox input "true"
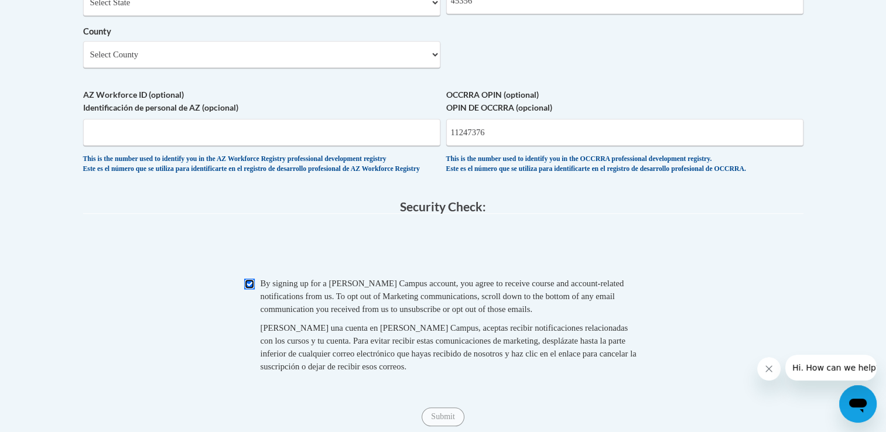
scroll to position [1172, 0]
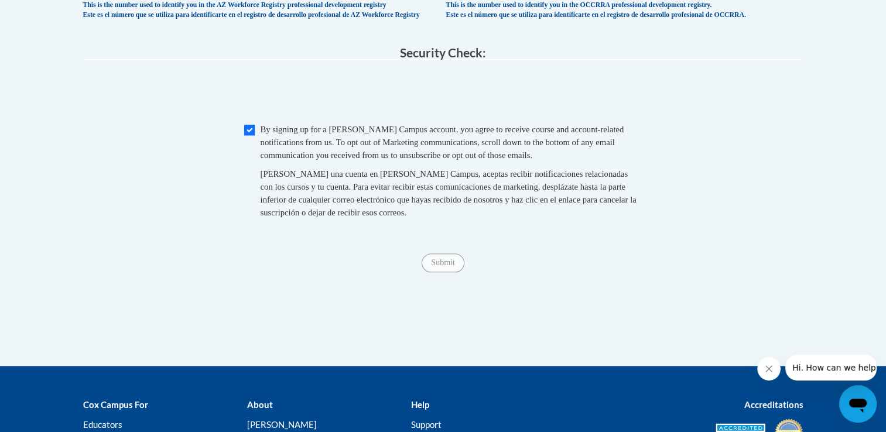
click at [451, 267] on span "Submit" at bounding box center [443, 261] width 42 height 9
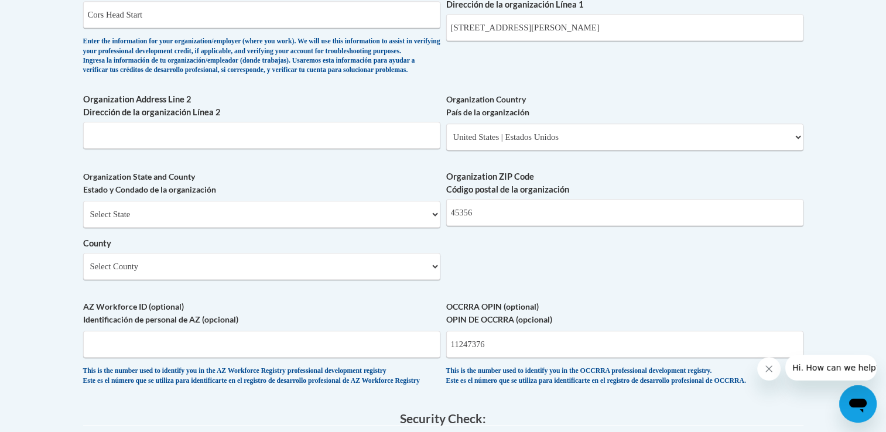
scroll to position [762, 0]
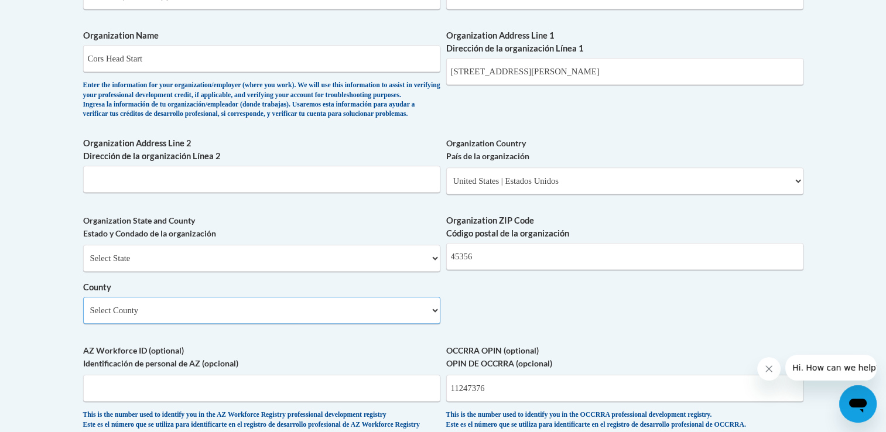
click at [418, 324] on select "Select County Adams Allen Ashland Ashtabula Athens Auglaize Belmont Brown Butle…" at bounding box center [261, 310] width 357 height 27
click at [83, 316] on select "Select County Adams Allen Ashland Ashtabula Athens Auglaize Belmont Brown Butle…" at bounding box center [261, 310] width 357 height 27
click at [436, 324] on select "Select County Adams Allen Ashland Ashtabula Athens Auglaize Belmont Brown Butle…" at bounding box center [261, 310] width 357 height 27
select select "Pickaway"
click at [83, 316] on select "Select County Adams Allen Ashland Ashtabula Athens Auglaize Belmont Brown Butle…" at bounding box center [261, 310] width 357 height 27
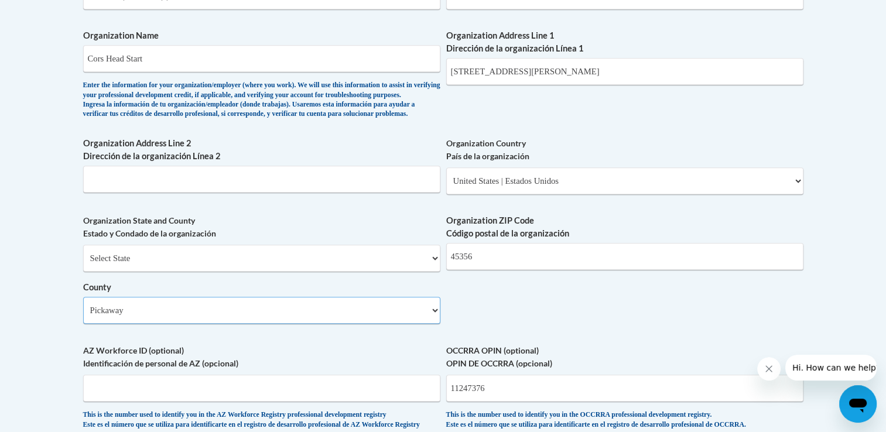
drag, startPoint x: 285, startPoint y: 328, endPoint x: 18, endPoint y: 326, distance: 267.7
click at [18, 326] on body "This site uses cookies to help improve your learning experience. By continuing …" at bounding box center [443, 110] width 886 height 1745
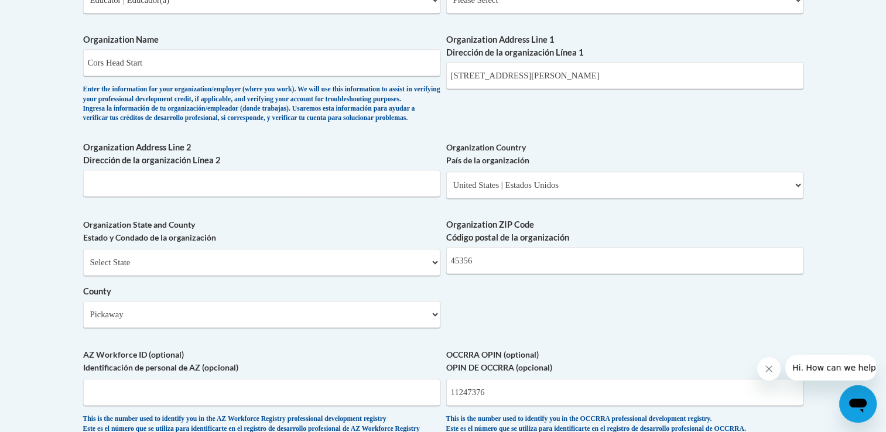
scroll to position [731, 0]
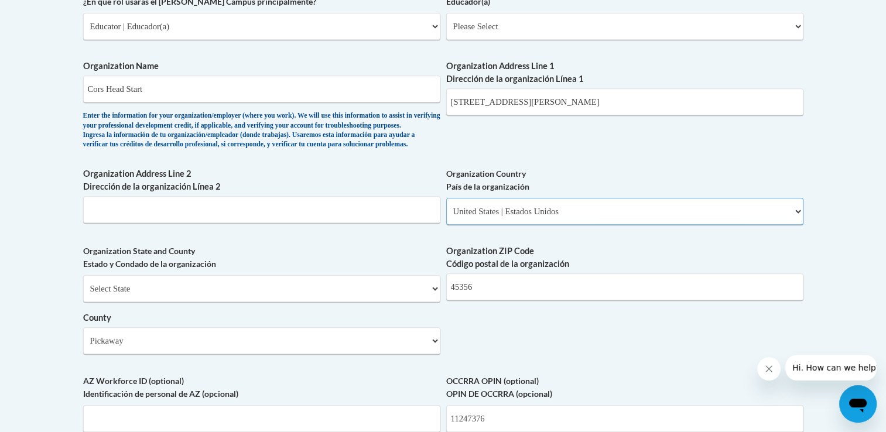
click at [626, 223] on select "Please Select United States | Estados Unidos Outside of the United States | Fue…" at bounding box center [624, 211] width 357 height 27
click at [446, 217] on select "Please Select United States | Estados Unidos Outside of the United States | Fue…" at bounding box center [624, 211] width 357 height 27
click at [358, 299] on select "Select State Alabama Alaska Arizona Arkansas California Colorado Connecticut De…" at bounding box center [261, 288] width 357 height 27
click at [83, 295] on select "Select State Alabama Alaska Arizona Arkansas California Colorado Connecticut De…" at bounding box center [261, 288] width 357 height 27
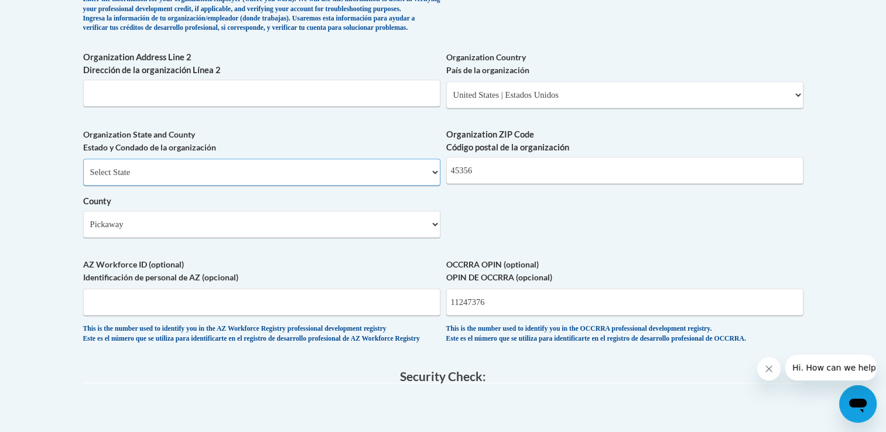
scroll to position [848, 0]
click at [291, 237] on select "Select County Adams Allen Ashland Ashtabula Athens Auglaize Belmont Brown Butle…" at bounding box center [261, 223] width 357 height 27
click at [374, 284] on label "AZ Workforce ID (optional) Identificación de personal de AZ (opcional)" at bounding box center [261, 271] width 357 height 26
click at [374, 288] on input "AZ Workforce ID (optional) Identificación de personal de AZ (opcional)" at bounding box center [261, 301] width 357 height 27
click at [424, 237] on select "Select County Adams Allen Ashland Ashtabula Athens Auglaize Belmont Brown Butle…" at bounding box center [261, 223] width 357 height 27
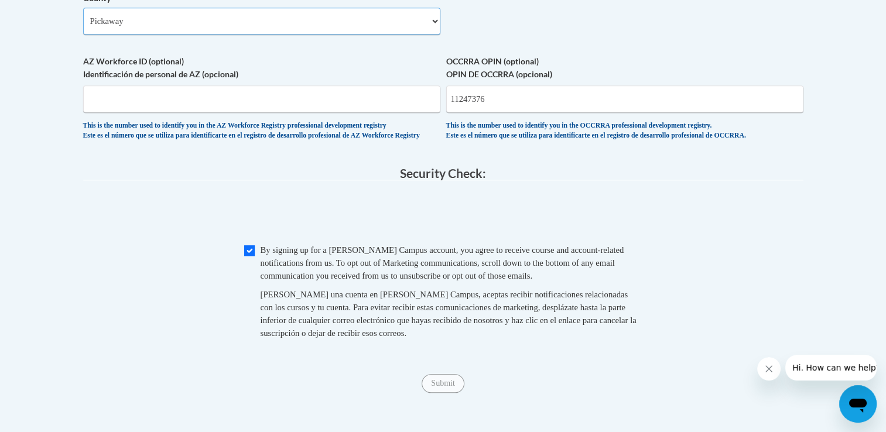
scroll to position [1024, 0]
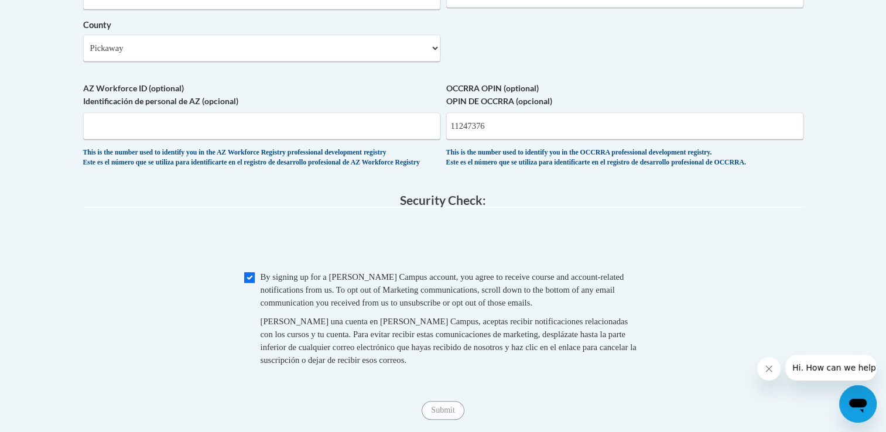
click at [831, 370] on span "Hi. How can we help?" at bounding box center [837, 367] width 88 height 9
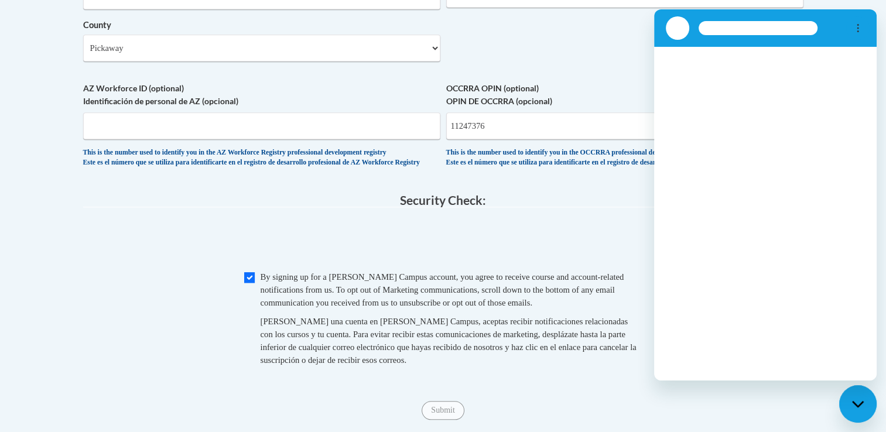
scroll to position [0, 0]
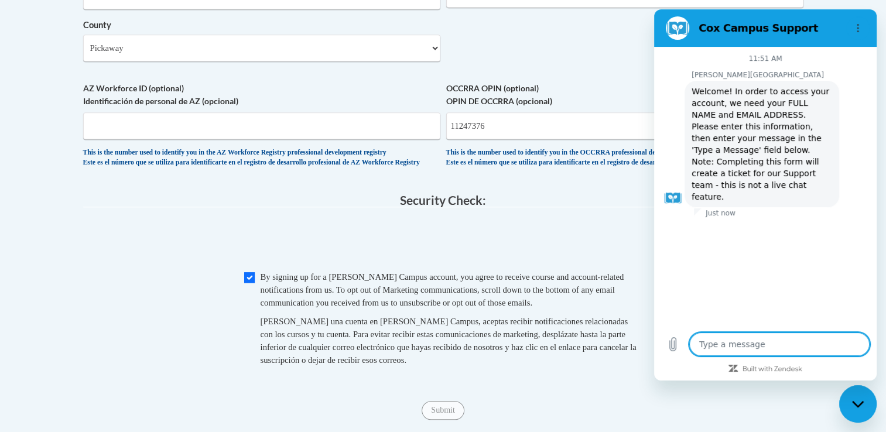
click at [746, 342] on textarea at bounding box center [780, 344] width 180 height 23
type textarea "x"
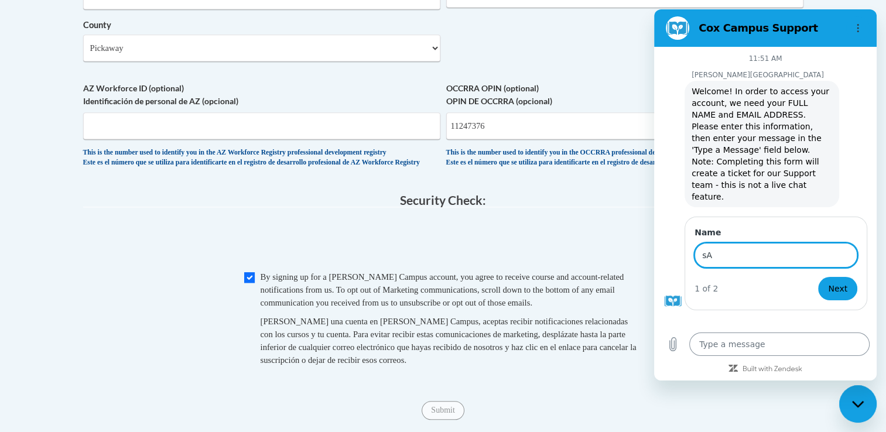
type input "sA"
click at [818, 277] on button "Next" at bounding box center [837, 288] width 39 height 23
type textarea "x"
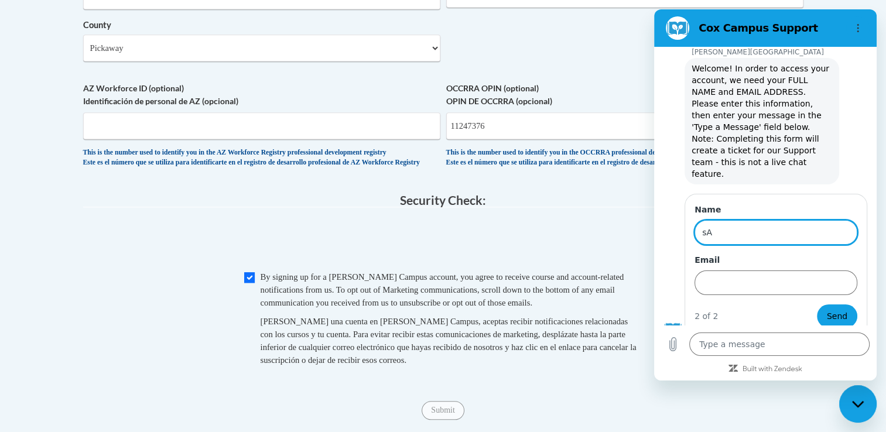
click at [742, 220] on input "sA" at bounding box center [776, 232] width 163 height 25
type input "[PERSON_NAME]"
type input "sarahfinearts99@gmail.com"
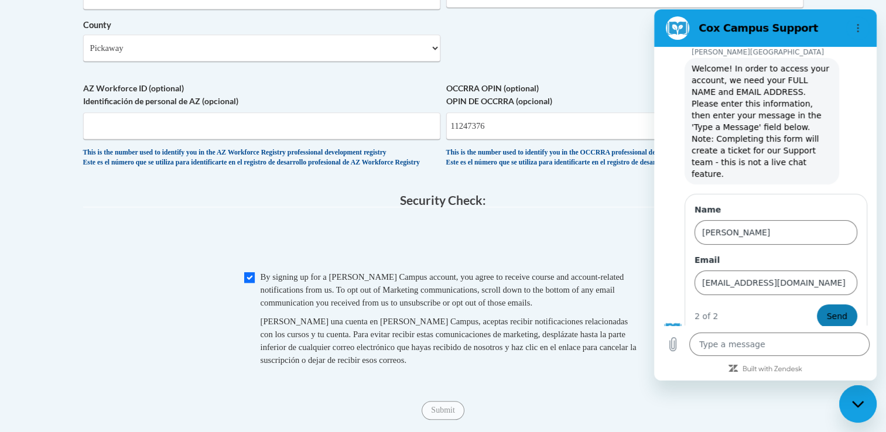
click at [840, 305] on button "Send" at bounding box center [837, 316] width 40 height 23
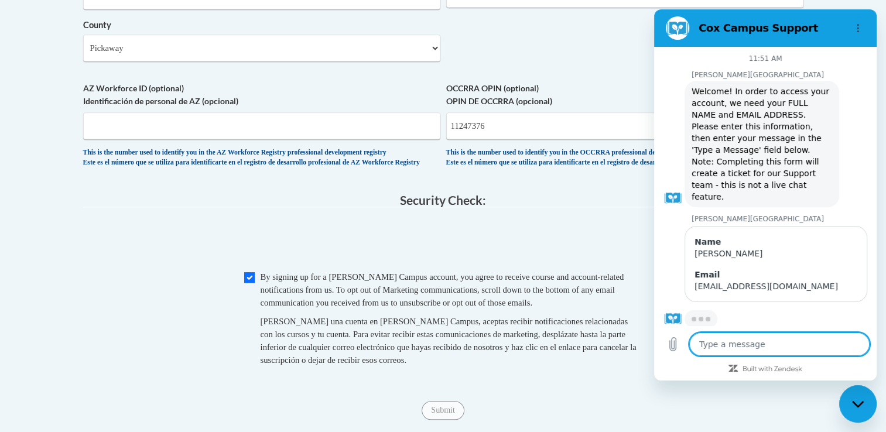
click at [765, 347] on textarea at bounding box center [780, 344] width 180 height 23
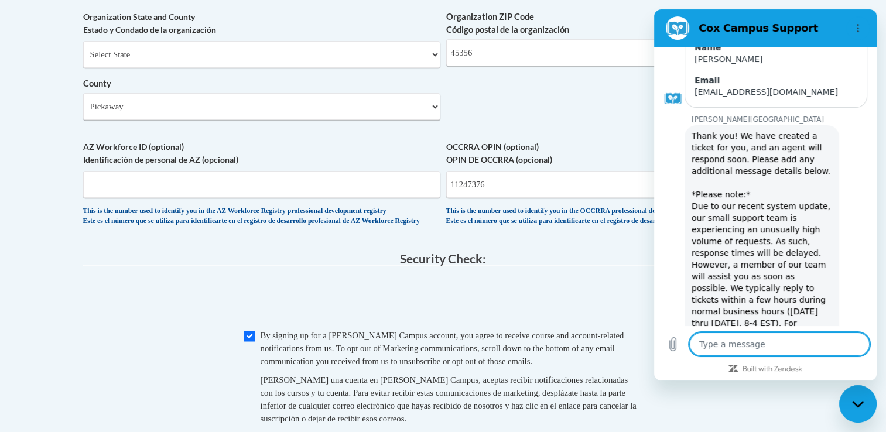
scroll to position [169, 0]
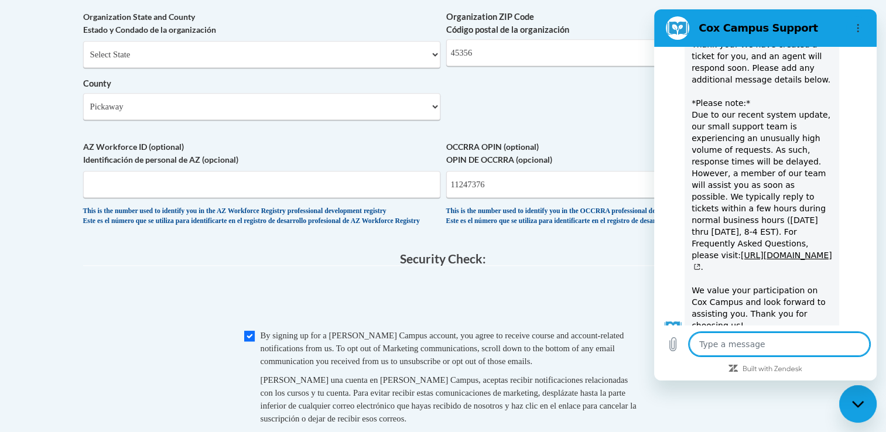
type textarea "x"
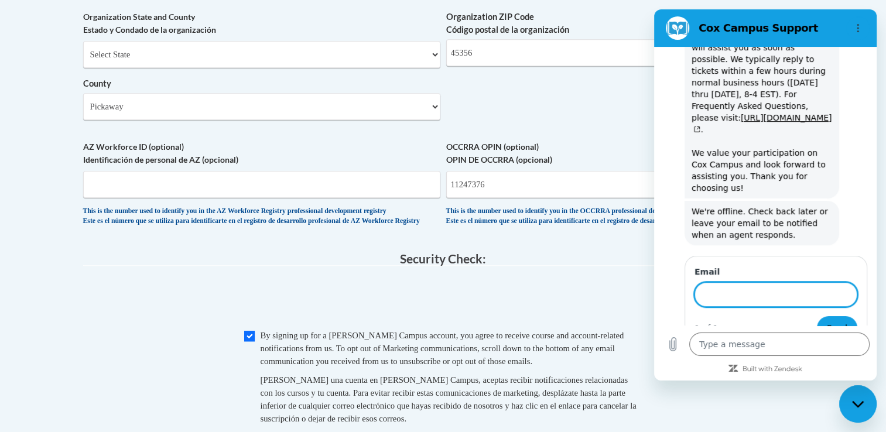
scroll to position [421, 0]
type input "S"
type input "so im trying to make am"
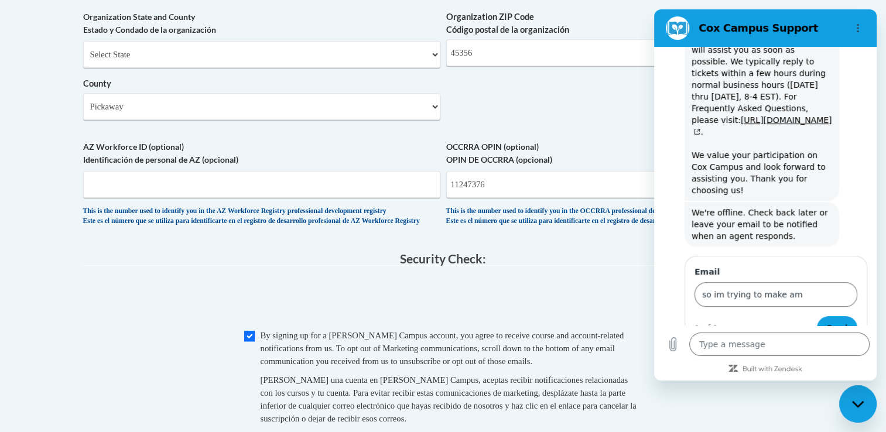
click at [506, 166] on label "OCCRRA OPIN (optional) OPIN DE OCCRRA (opcional)" at bounding box center [624, 154] width 357 height 26
click at [506, 171] on input "11247376" at bounding box center [624, 184] width 357 height 27
click at [856, 404] on icon "Close messaging window" at bounding box center [858, 405] width 12 height 8
type textarea "x"
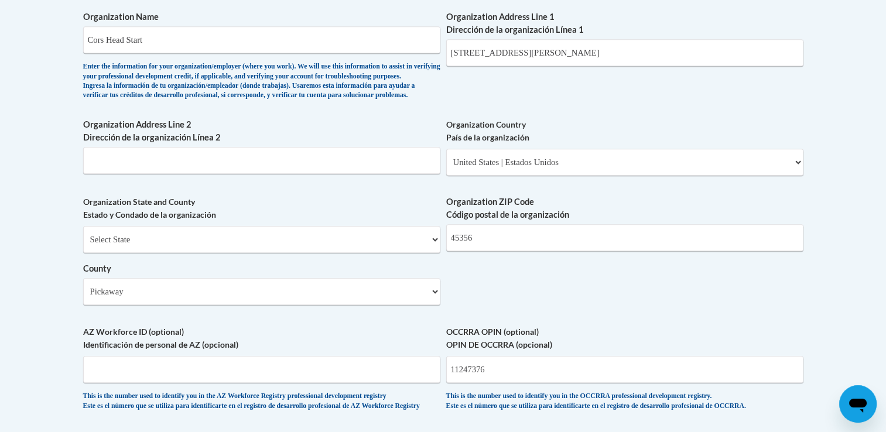
scroll to position [731, 0]
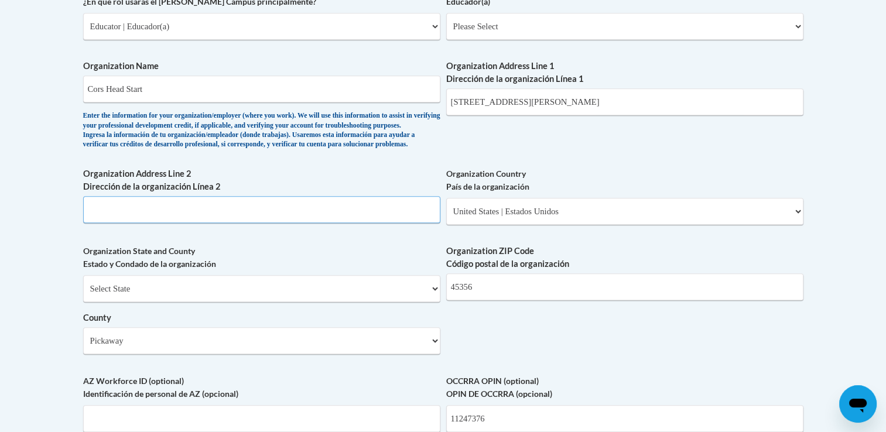
click at [366, 223] on input "Organization Address Line 2 Dirección de la organización Línea 2" at bounding box center [261, 209] width 357 height 27
click at [533, 99] on input "285 Daves parkway" at bounding box center [624, 101] width 357 height 27
click at [389, 223] on input "Organization Address Line 2 Dirección de la organización Línea 2" at bounding box center [261, 209] width 357 height 27
click at [584, 103] on input "285 Daves parkway" at bounding box center [624, 101] width 357 height 27
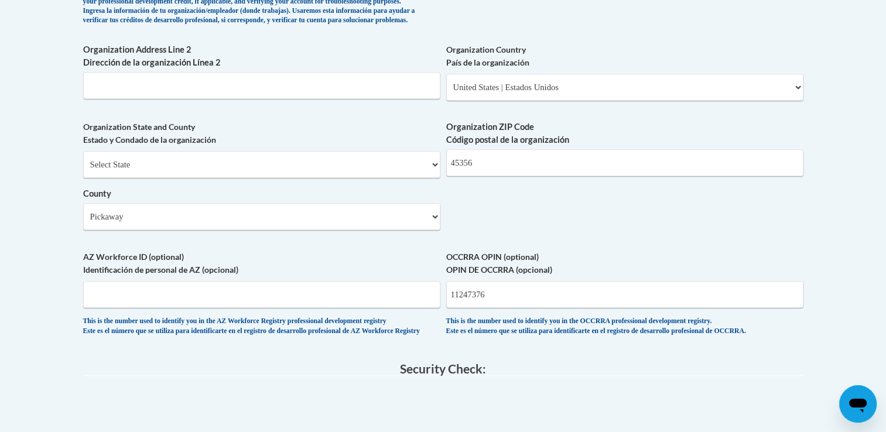
scroll to position [848, 0]
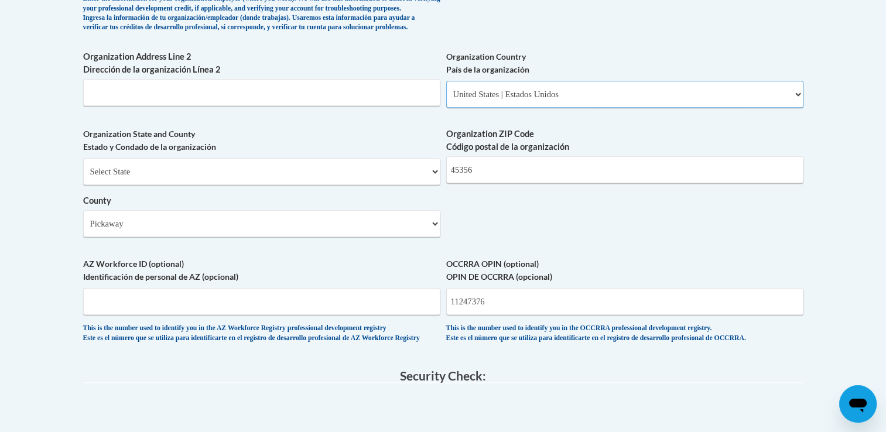
click at [588, 108] on select "Please Select United States | Estados Unidos Outside of the United States | Fue…" at bounding box center [624, 94] width 357 height 27
click at [446, 100] on select "Please Select United States | Estados Unidos Outside of the United States | Fue…" at bounding box center [624, 94] width 357 height 27
click at [375, 237] on select "Select County Adams Allen Ashland Ashtabula Athens Auglaize Belmont Brown Butle…" at bounding box center [261, 223] width 357 height 27
select select "Darke"
click at [83, 230] on select "Select County Adams Allen Ashland Ashtabula Athens Auglaize Belmont Brown Butle…" at bounding box center [261, 223] width 357 height 27
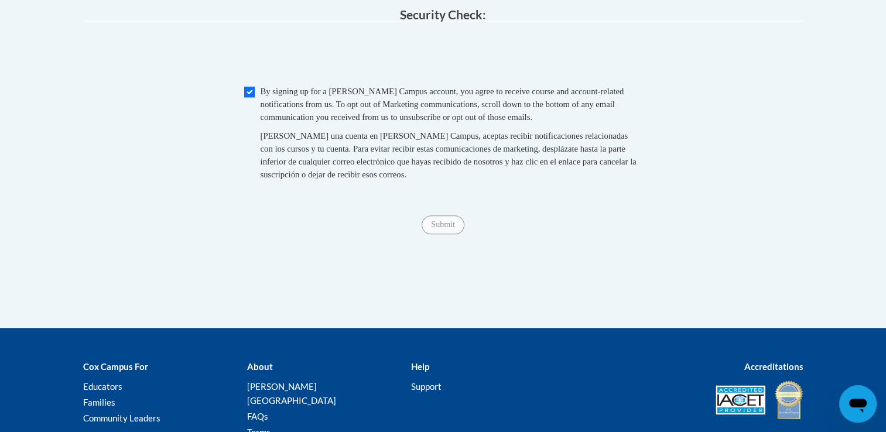
scroll to position [1209, 0]
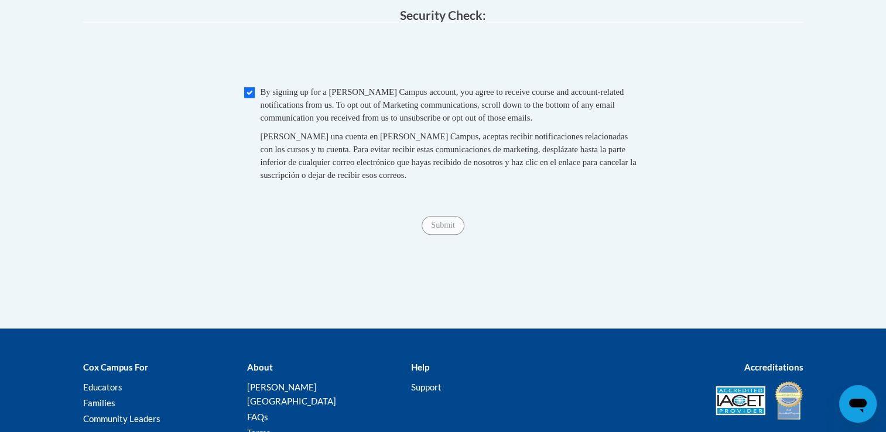
click at [450, 229] on span "Submit" at bounding box center [443, 224] width 42 height 9
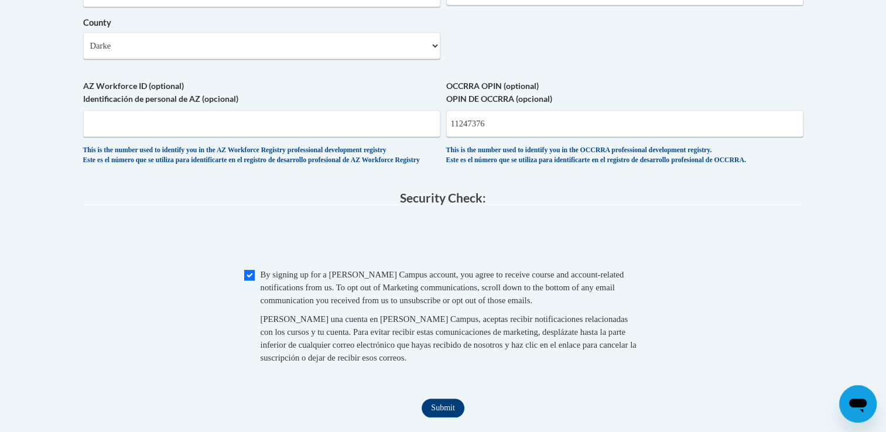
scroll to position [1151, 0]
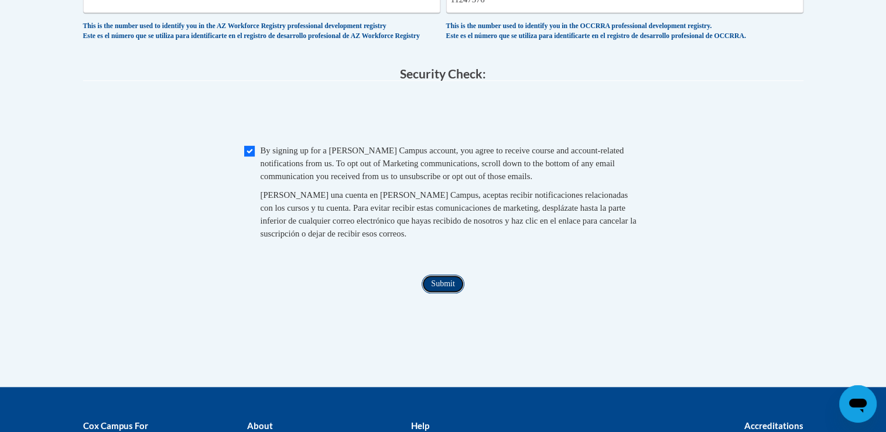
click at [455, 294] on input "Submit" at bounding box center [443, 284] width 42 height 19
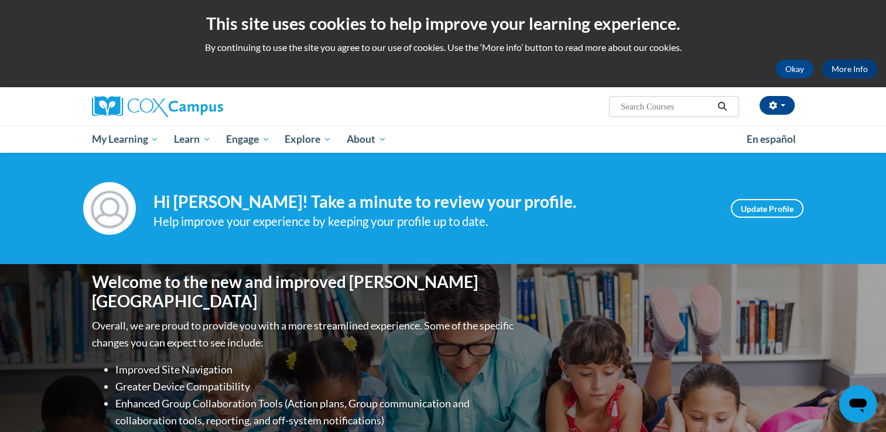
click at [615, 98] on span "Search Search..." at bounding box center [673, 106] width 129 height 21
click at [650, 105] on input "Search..." at bounding box center [667, 107] width 94 height 14
click at [679, 110] on input "Search..." at bounding box center [667, 107] width 94 height 14
paste input "Connecting the Dots for Dual Language Learners Throughout the [DATE]!"
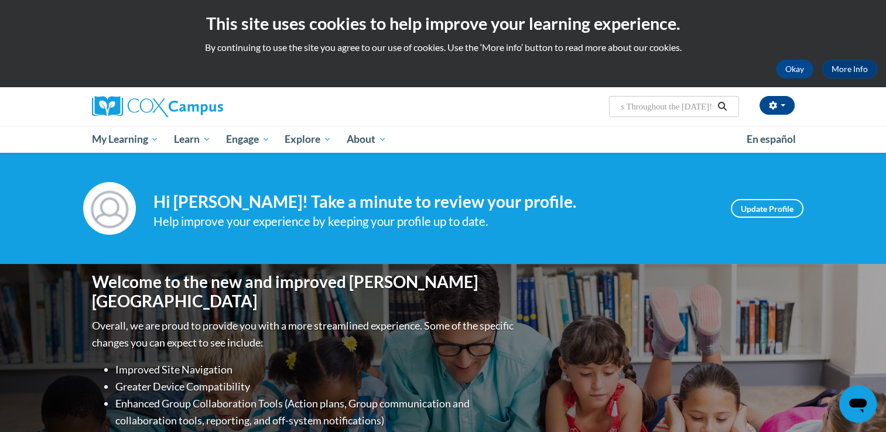
type input "Connecting the Dots for Dual Language Learners Throughout the [DATE]!"
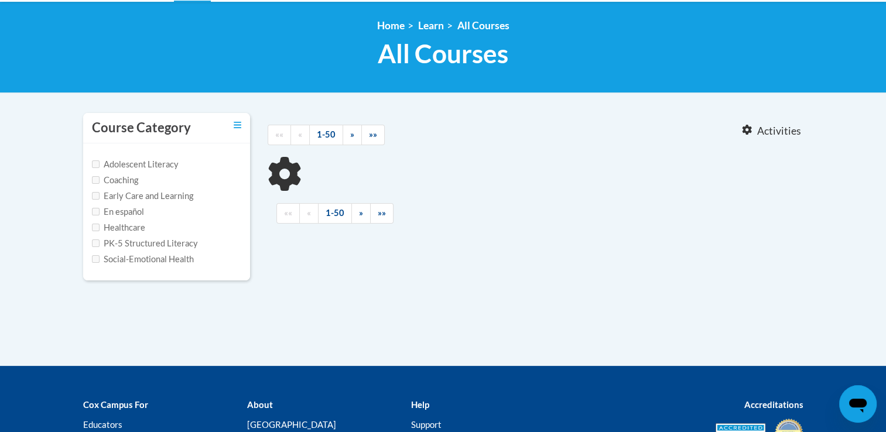
scroll to position [176, 0]
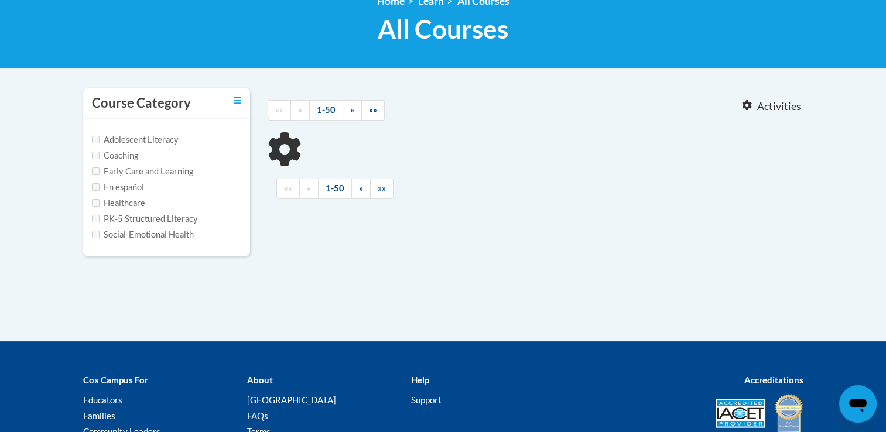
type input "Connecting the Dots for Dual Language Learners Throughout the [DATE]!"
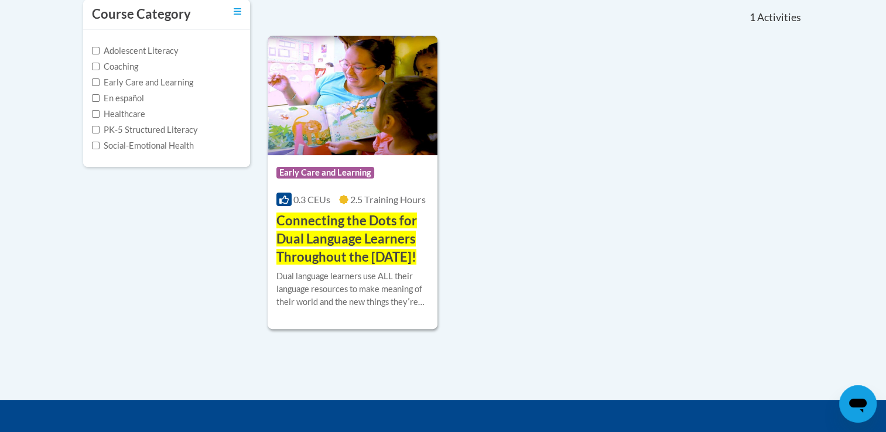
scroll to position [293, 0]
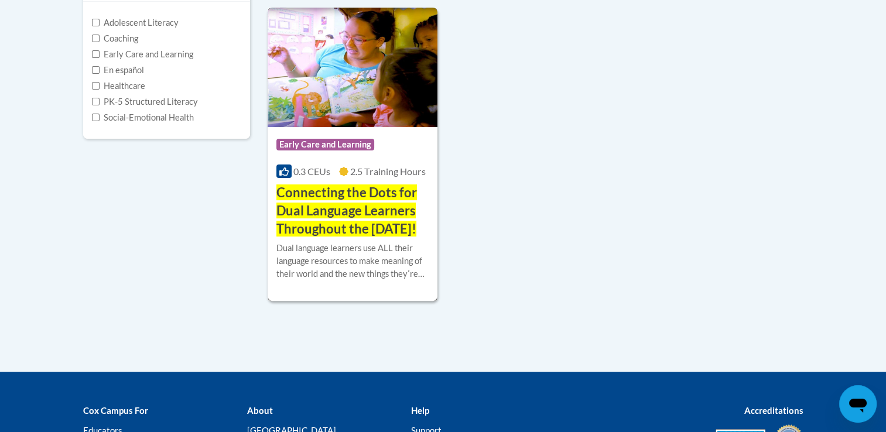
click at [378, 219] on h3 "Connecting the Dots for Dual Language Learners Throughout the [DATE]!" at bounding box center [353, 211] width 153 height 54
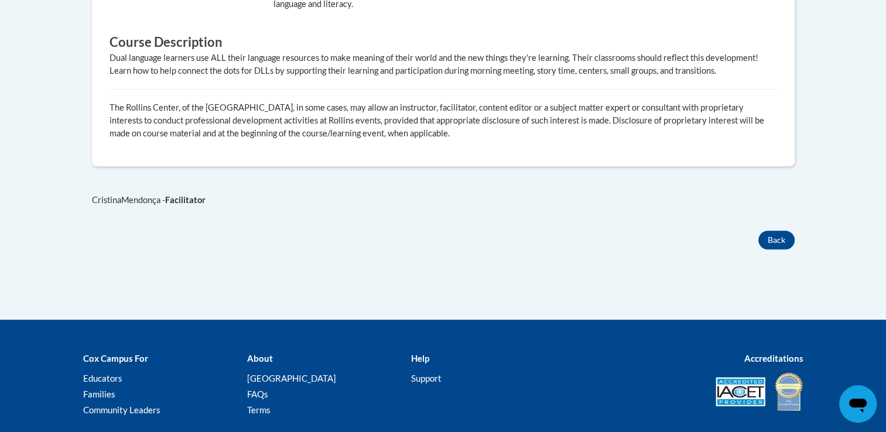
scroll to position [762, 0]
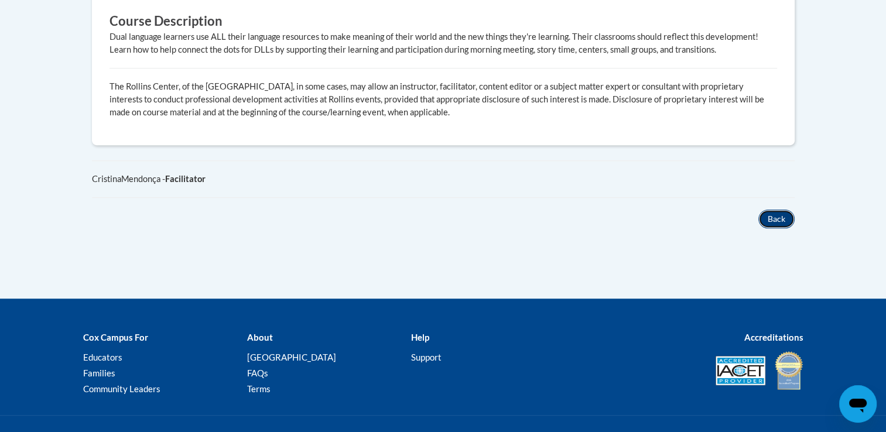
click at [765, 210] on button "Back" at bounding box center [777, 219] width 36 height 19
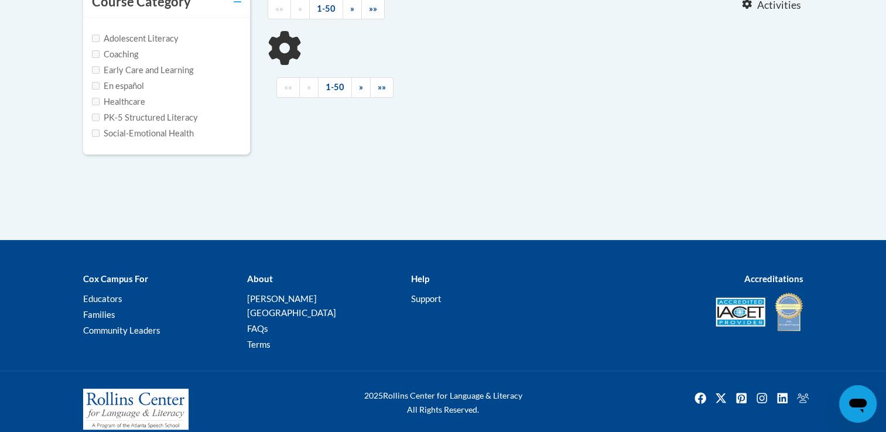
type input "Connecting the Dots for Dual Language Learners Throughout the [DATE]!"
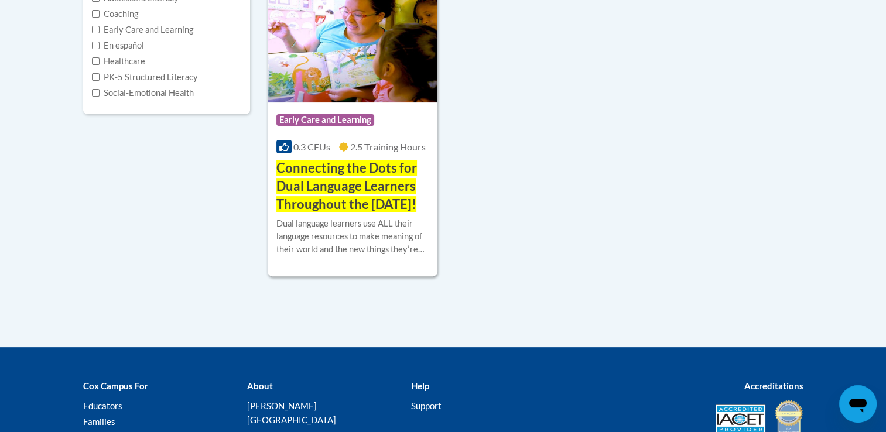
scroll to position [336, 0]
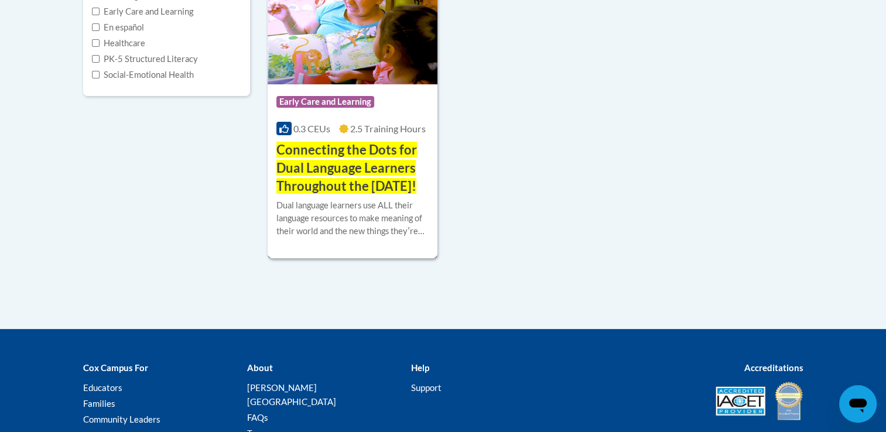
click at [368, 172] on span "Connecting the Dots for Dual Language Learners Throughout the [DATE]!" at bounding box center [347, 168] width 141 height 52
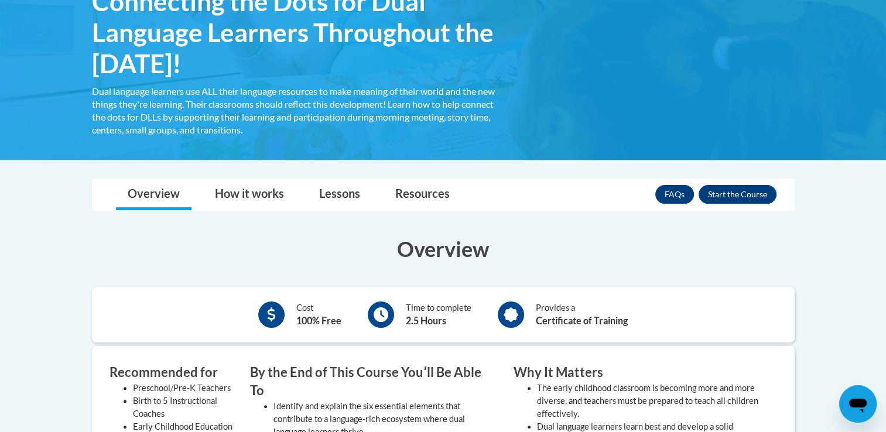
scroll to position [234, 0]
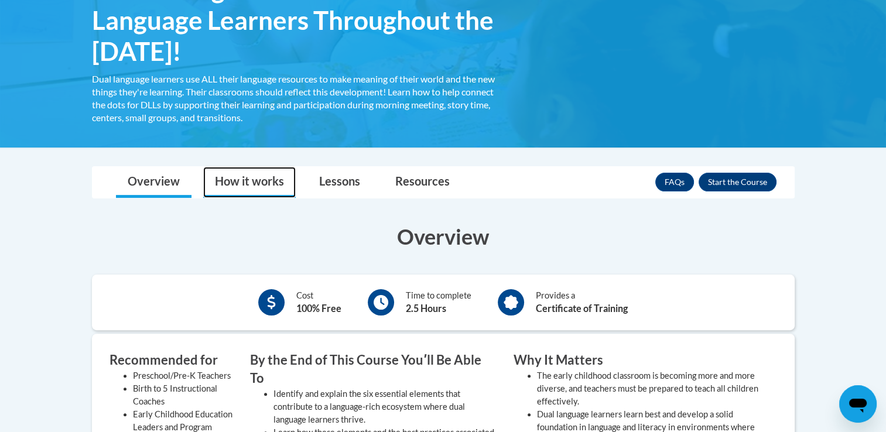
click at [268, 176] on link "How it works" at bounding box center [249, 182] width 93 height 31
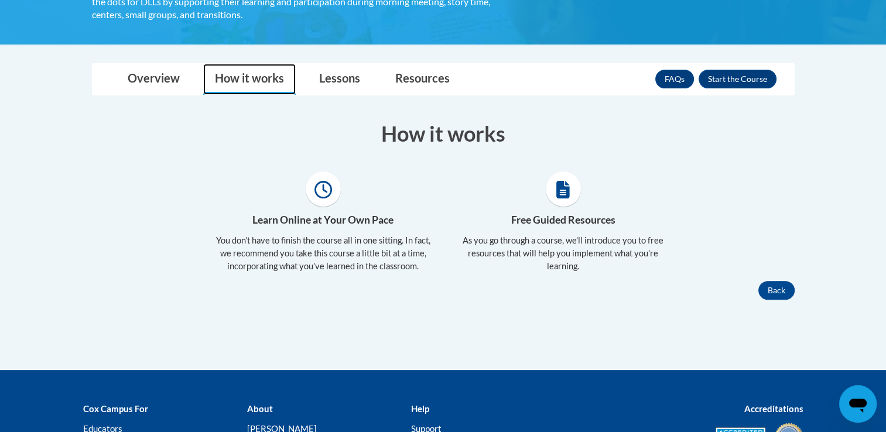
scroll to position [293, 0]
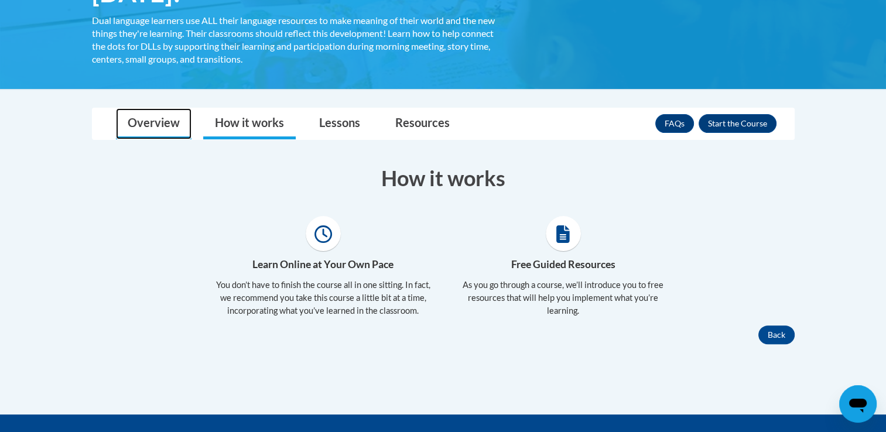
click at [159, 126] on link "Overview" at bounding box center [154, 123] width 76 height 31
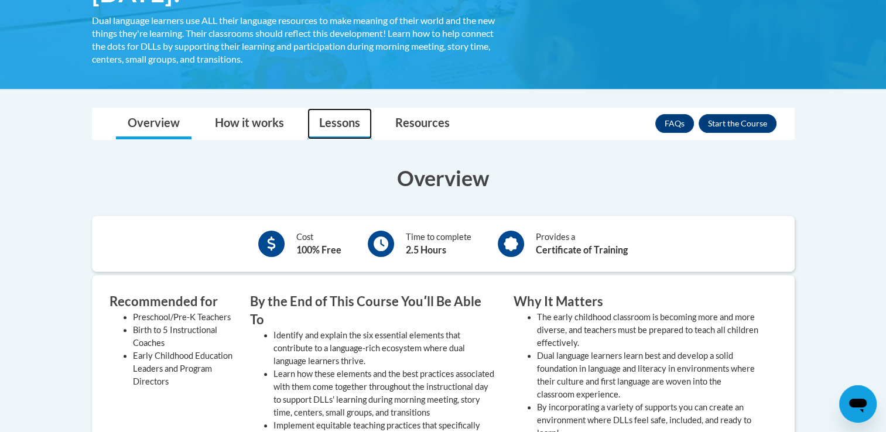
click at [341, 122] on link "Lessons" at bounding box center [340, 123] width 64 height 31
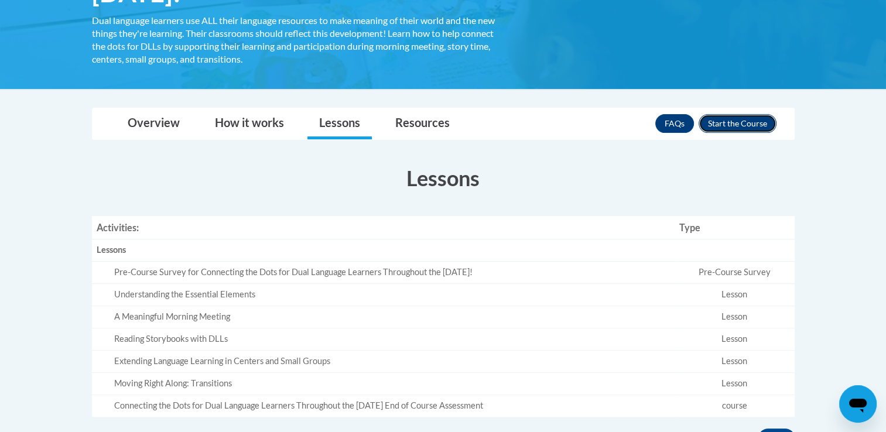
click at [757, 123] on button "Enroll" at bounding box center [738, 123] width 78 height 19
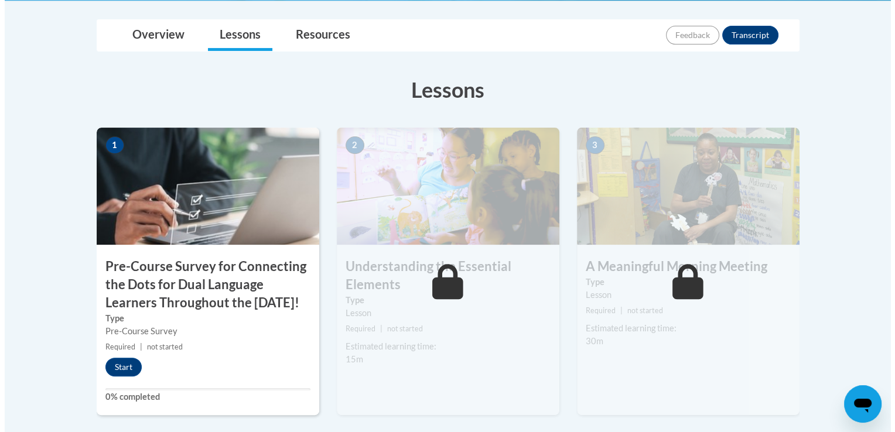
scroll to position [410, 0]
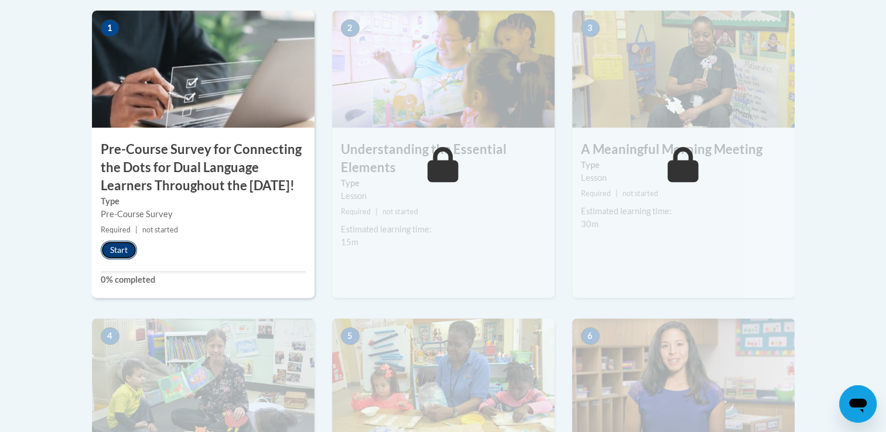
click at [112, 260] on button "Start" at bounding box center [119, 250] width 36 height 19
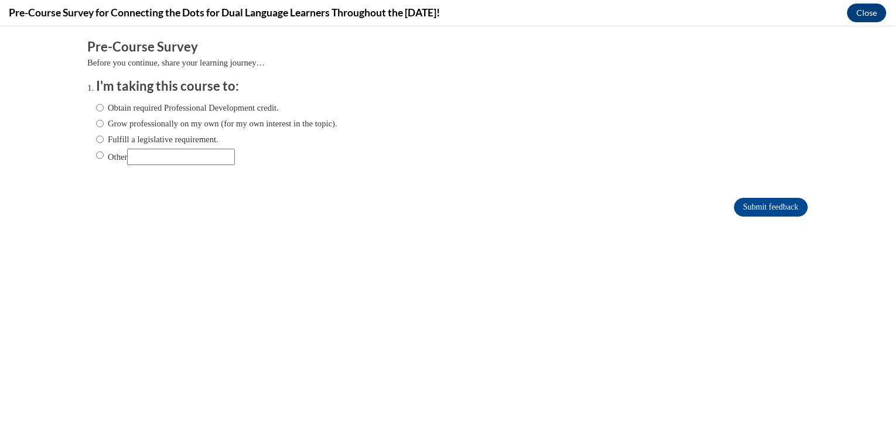
scroll to position [0, 0]
click at [96, 109] on input "Obtain required Professional Development credit." at bounding box center [100, 107] width 8 height 13
radio input "true"
click at [762, 202] on input "Submit feedback" at bounding box center [771, 207] width 74 height 19
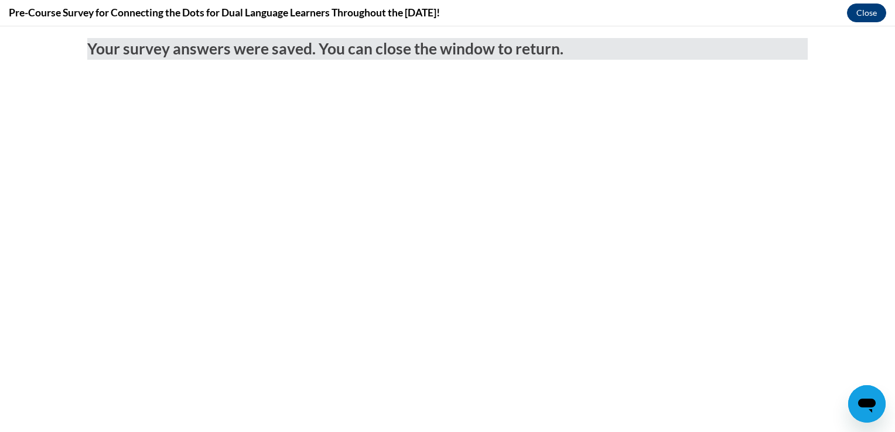
click at [848, 12] on div "Pre-Course Survey for Connecting the Dots for Dual Language Learners Throughout…" at bounding box center [447, 13] width 895 height 26
click at [868, 13] on button "Close" at bounding box center [866, 13] width 39 height 19
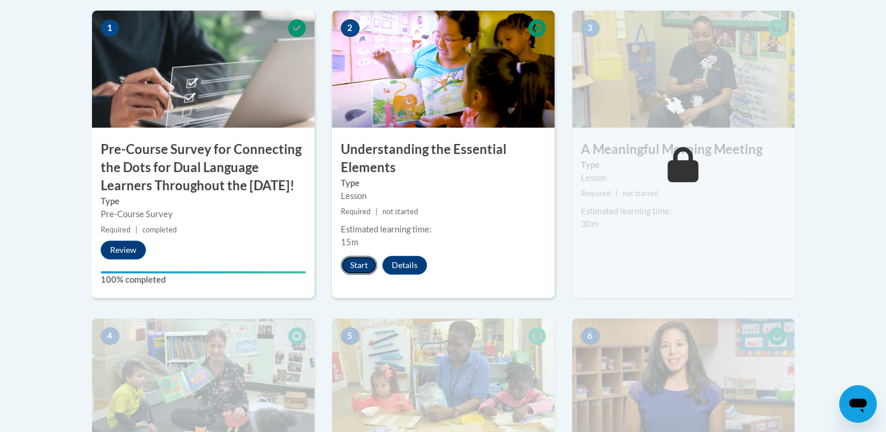
click at [364, 266] on button "Start" at bounding box center [359, 265] width 36 height 19
